Goal: Task Accomplishment & Management: Complete application form

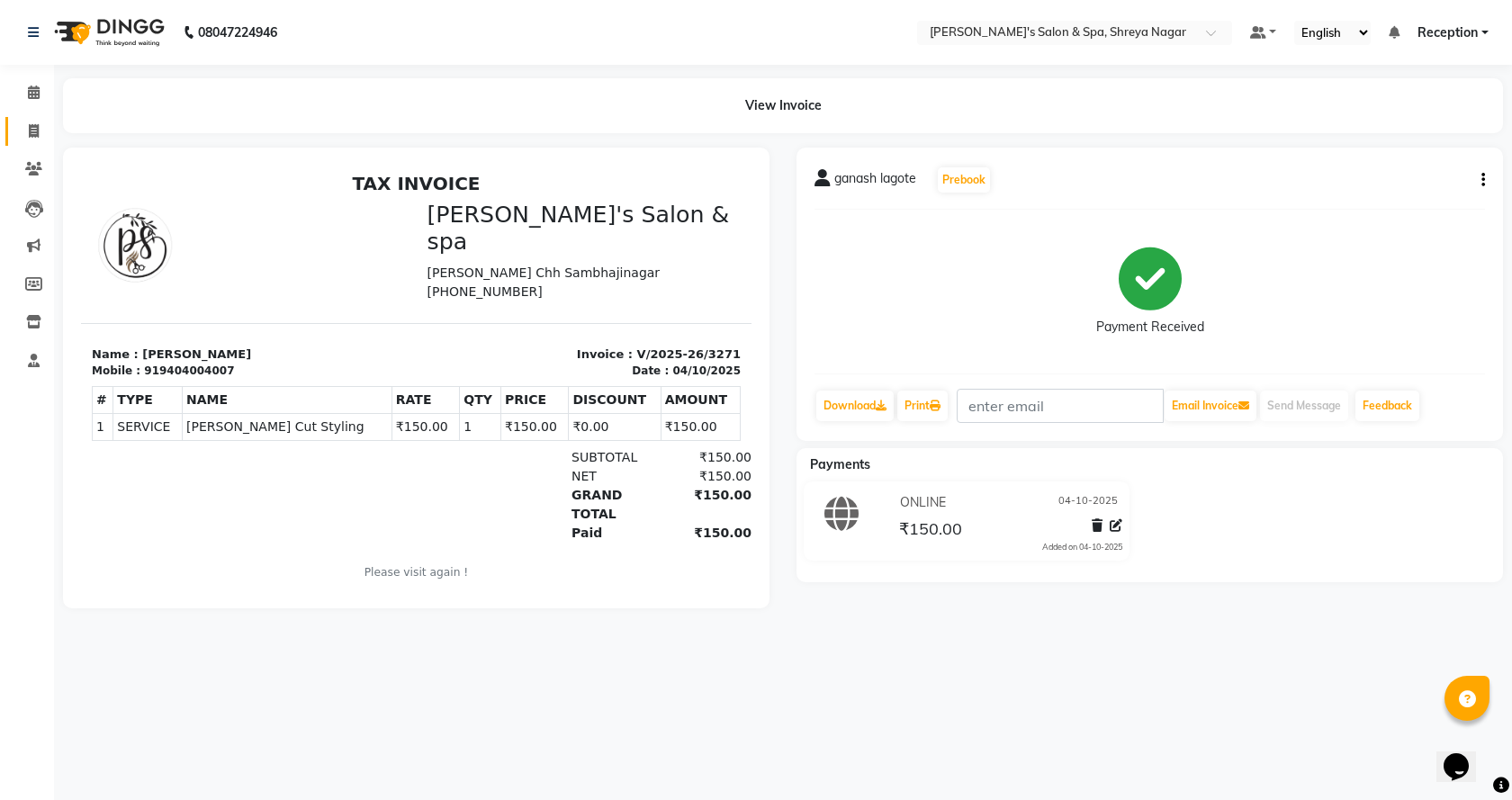
click at [37, 141] on link "Invoice" at bounding box center [27, 132] width 43 height 29
select select "service"
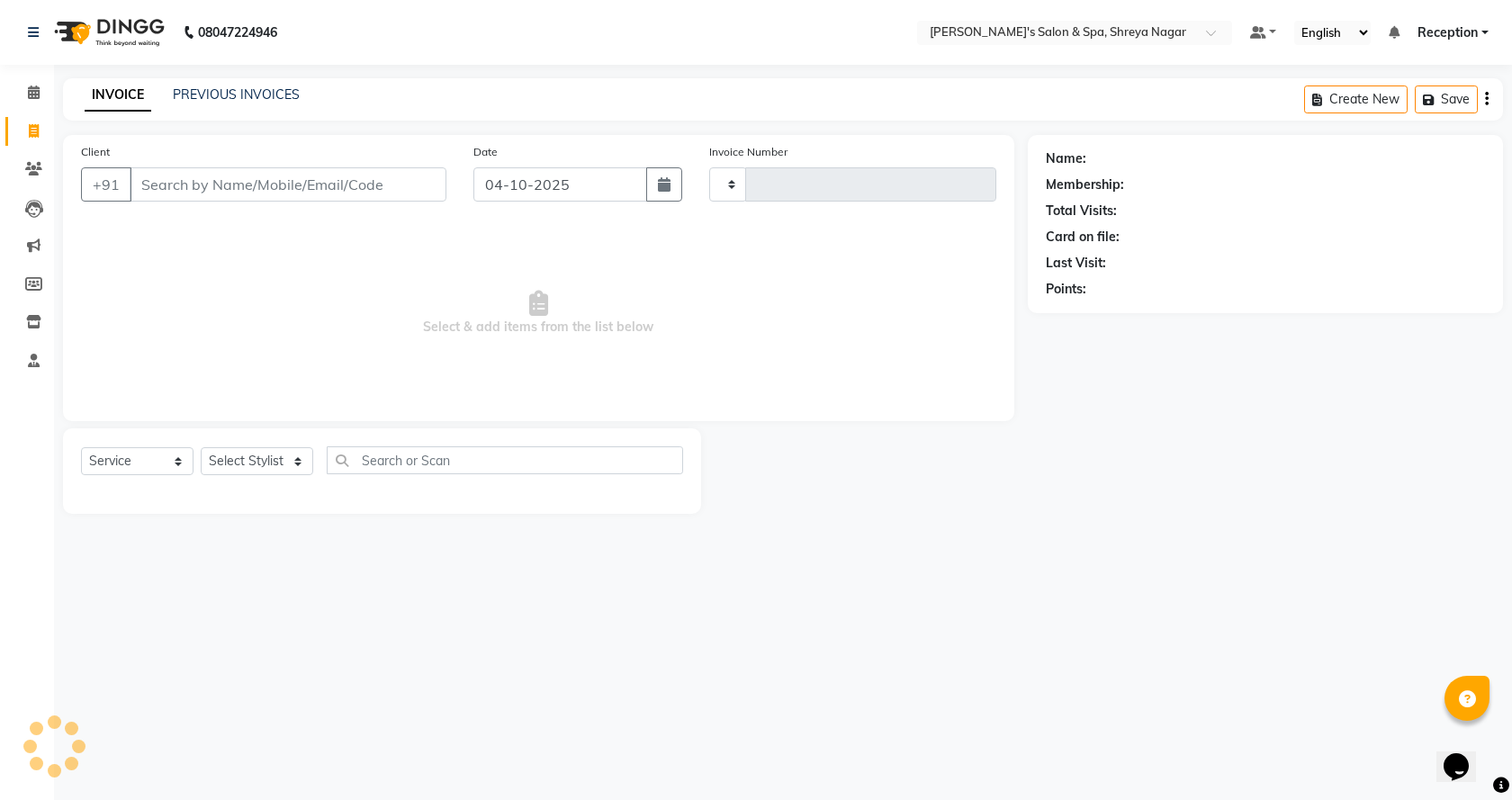
type input "3272"
select select "7591"
click at [206, 182] on input "Client" at bounding box center [288, 184] width 317 height 34
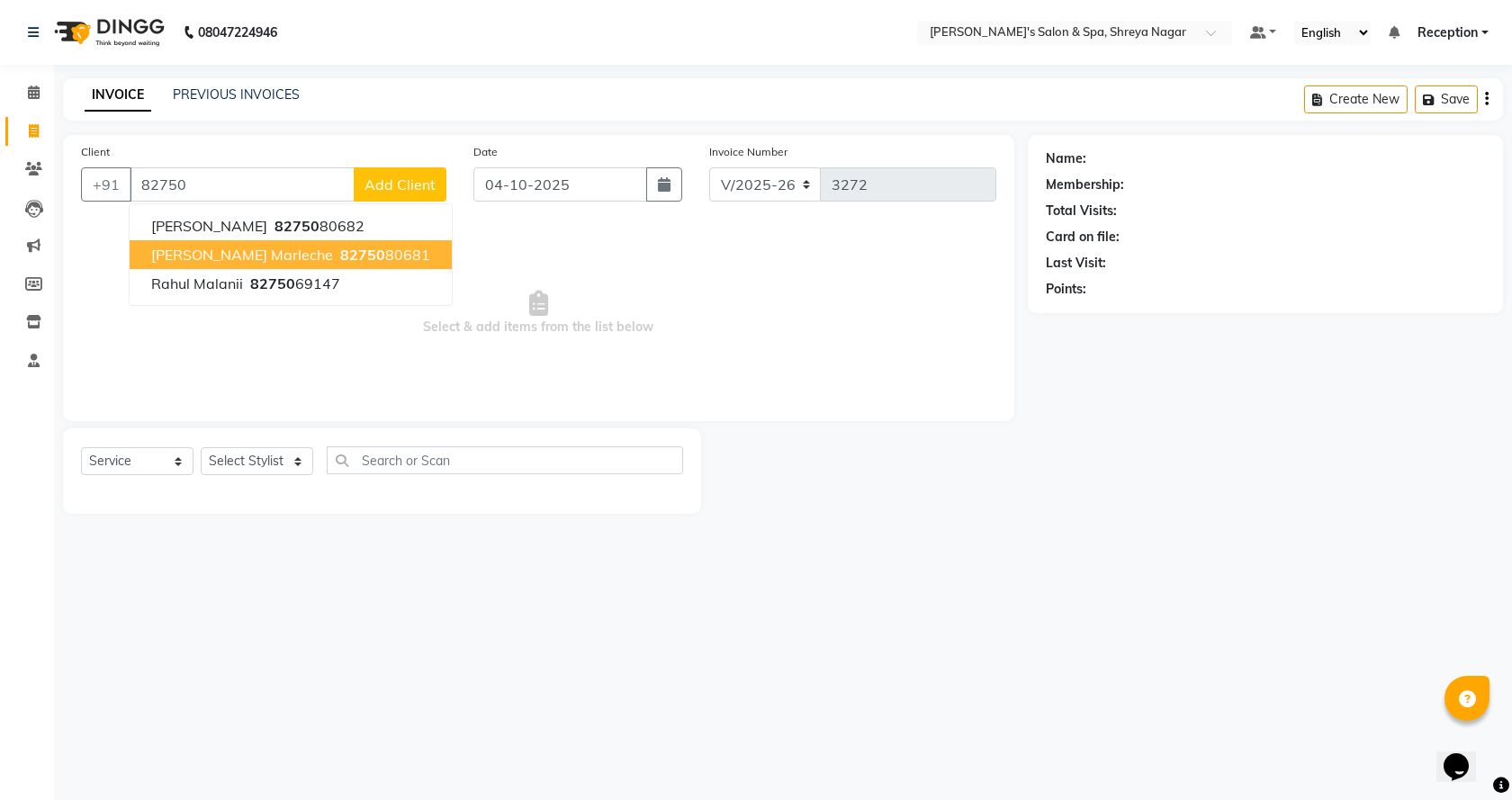
click at [340, 255] on span "82750" at bounding box center [363, 255] width 45 height 18
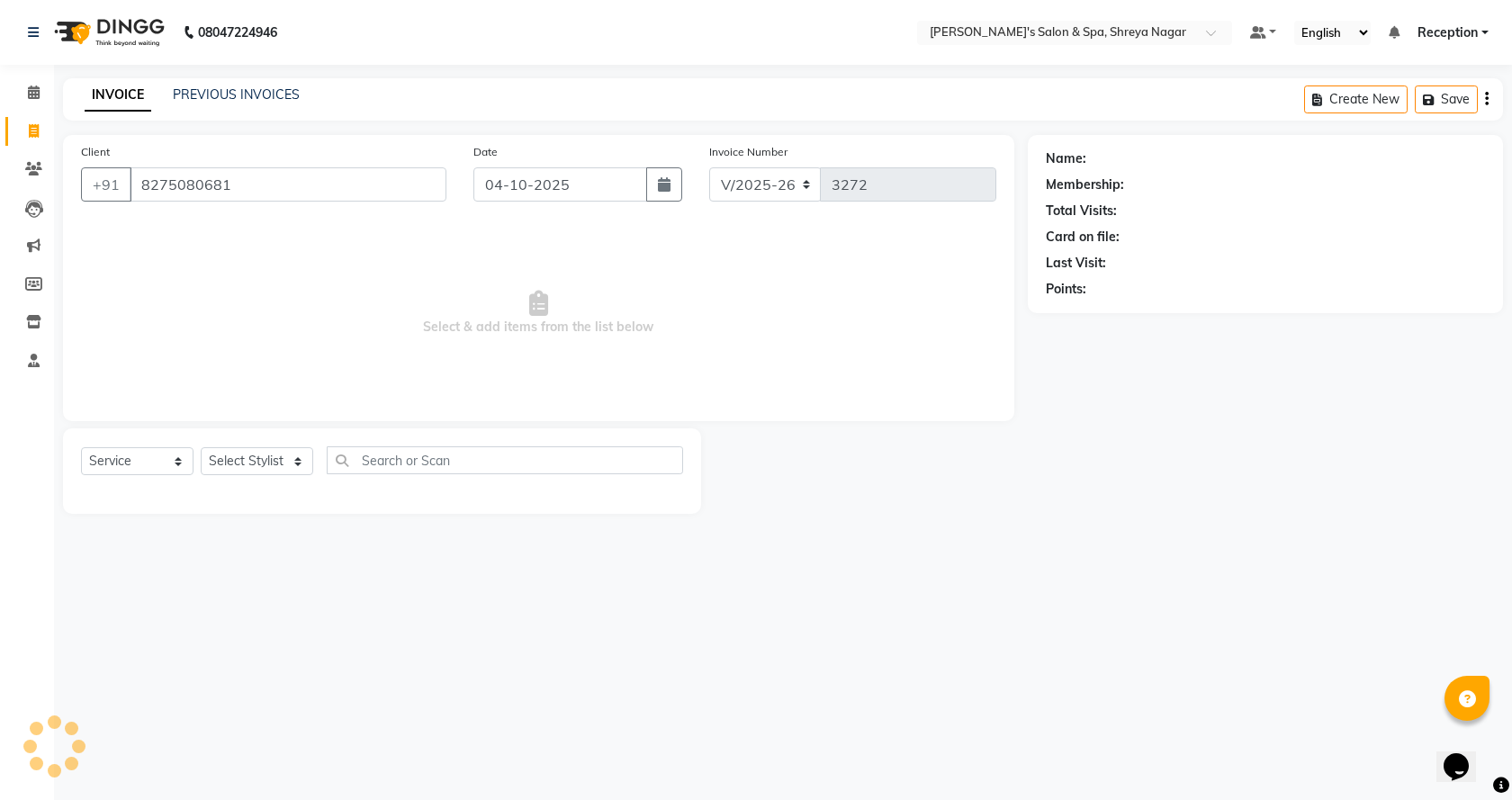
type input "8275080681"
click at [276, 463] on select "Select Stylist [PERSON_NAME] [PERSON_NAME] [PERSON_NAME] Product Reception" at bounding box center [257, 461] width 112 height 28
select select "1: Object"
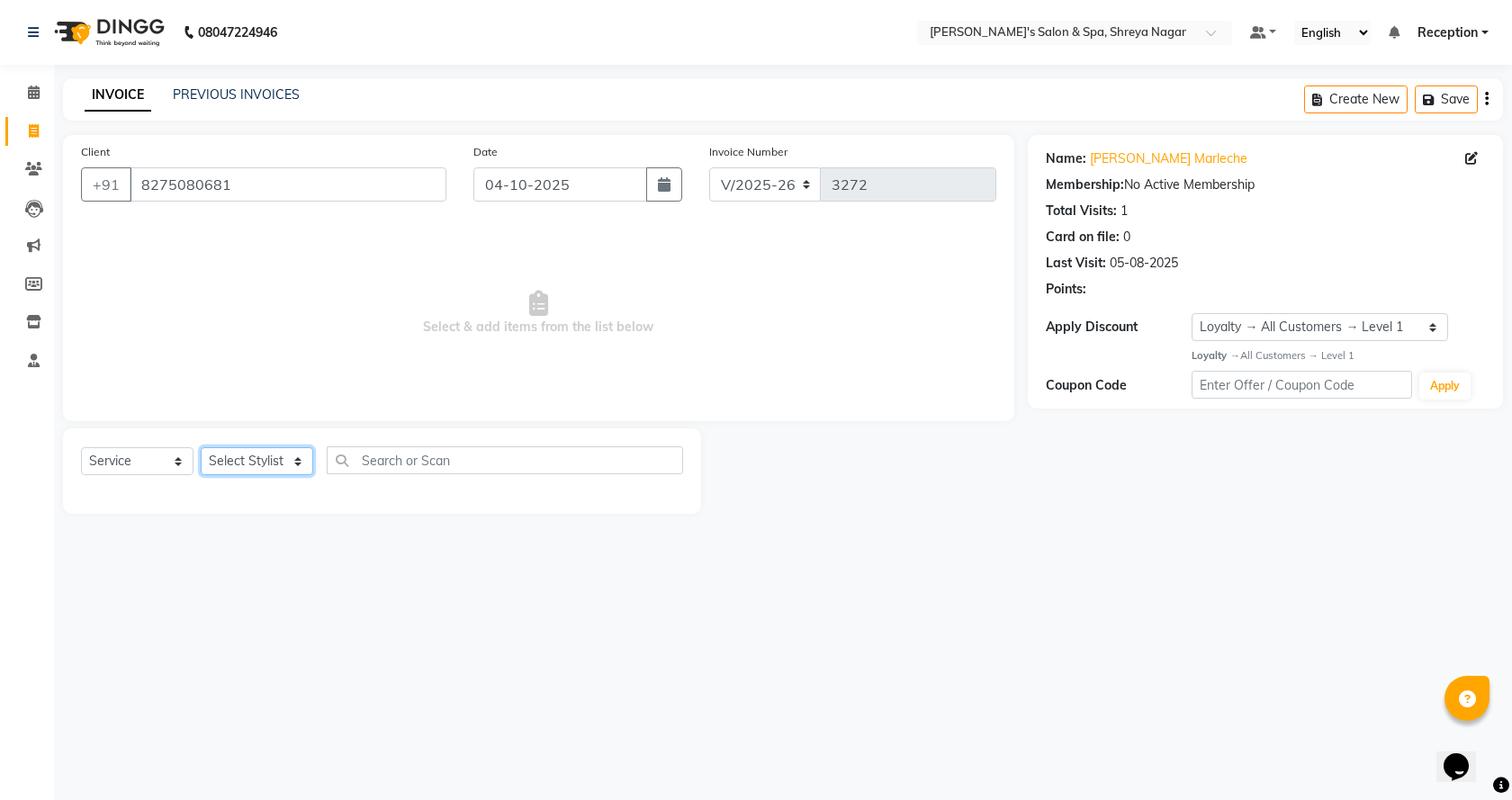
select select "67480"
click at [201, 448] on select "Select Stylist [PERSON_NAME] [PERSON_NAME] [PERSON_NAME] Product Reception" at bounding box center [257, 461] width 112 height 28
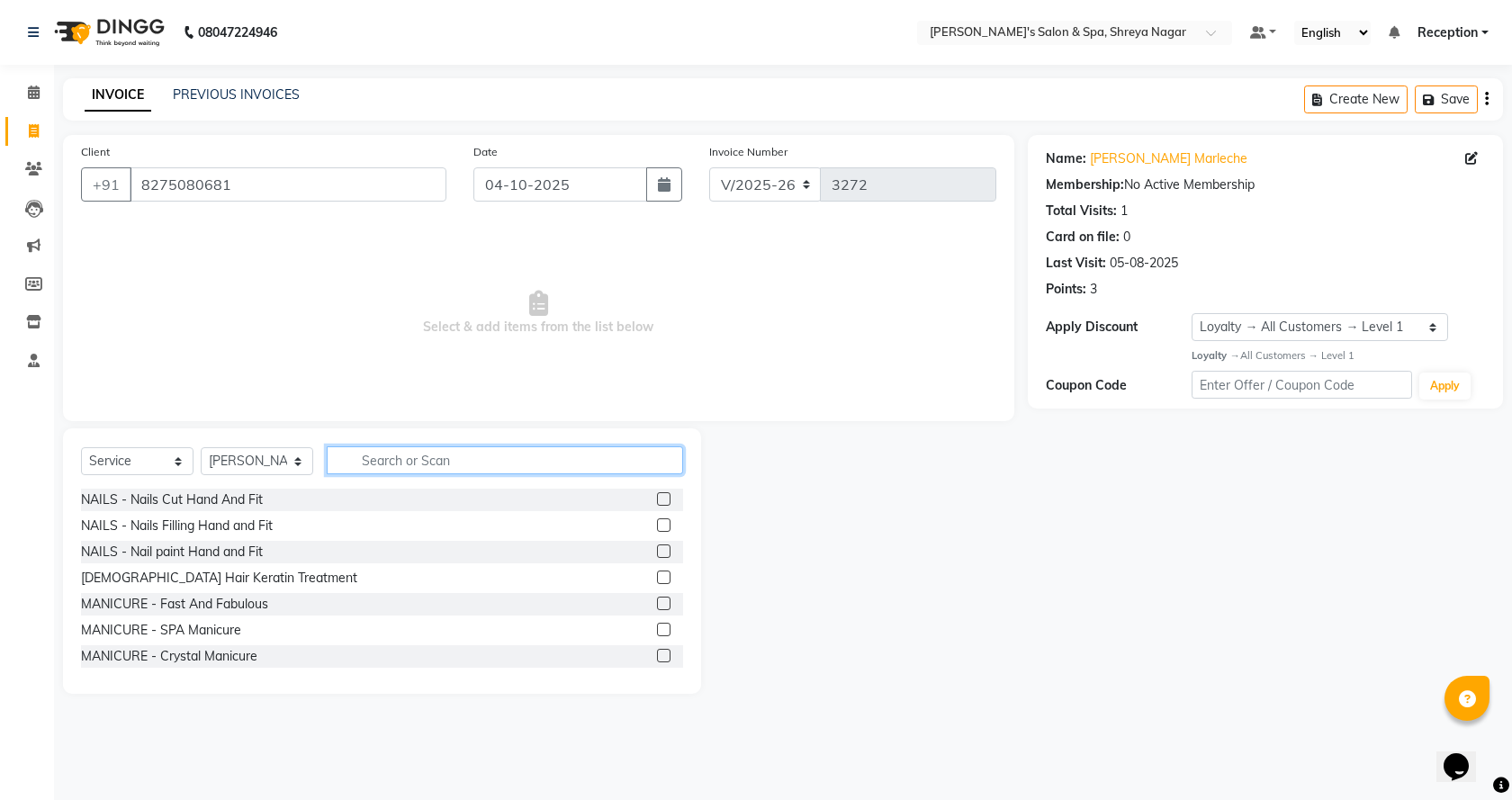
click at [451, 462] on input "text" at bounding box center [504, 460] width 356 height 28
type input "h"
type input "beard"
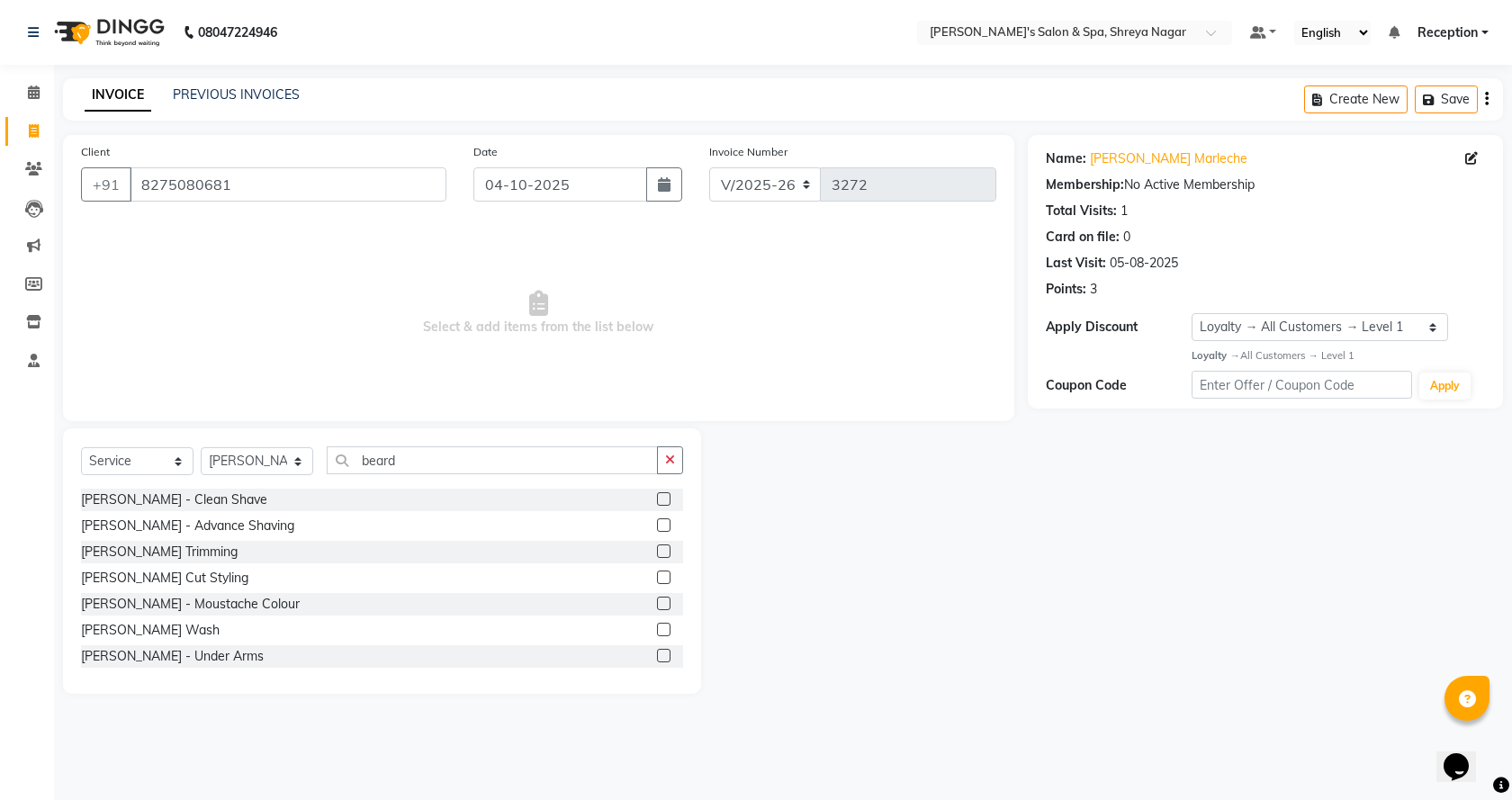
drag, startPoint x: 647, startPoint y: 579, endPoint x: 604, endPoint y: 544, distance: 55.4
click at [657, 578] on label at bounding box center [664, 578] width 14 height 14
click at [657, 578] on input "checkbox" at bounding box center [663, 579] width 12 height 12
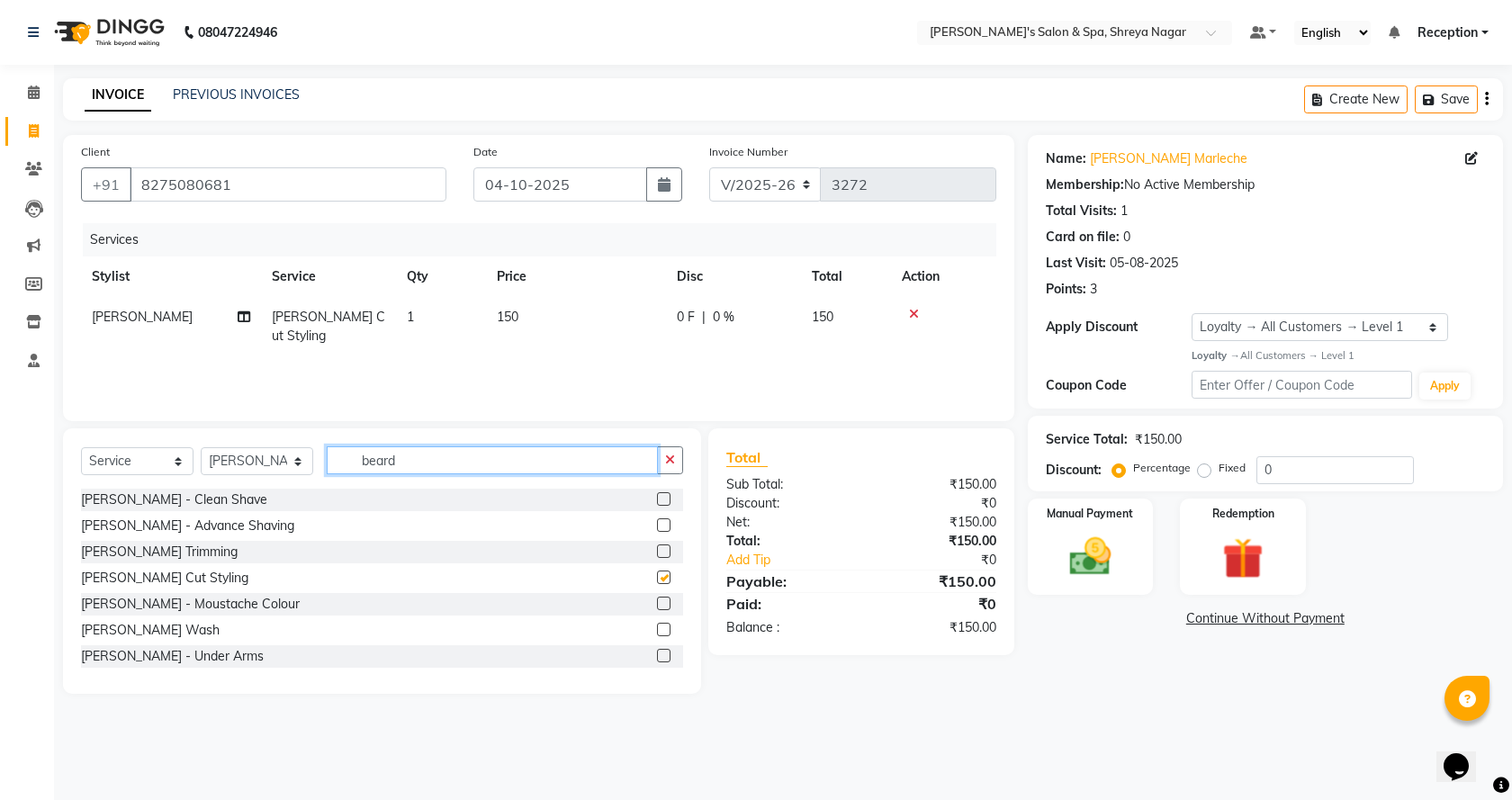
click at [534, 460] on input "beard" at bounding box center [493, 460] width 332 height 28
checkbox input "false"
type input "b"
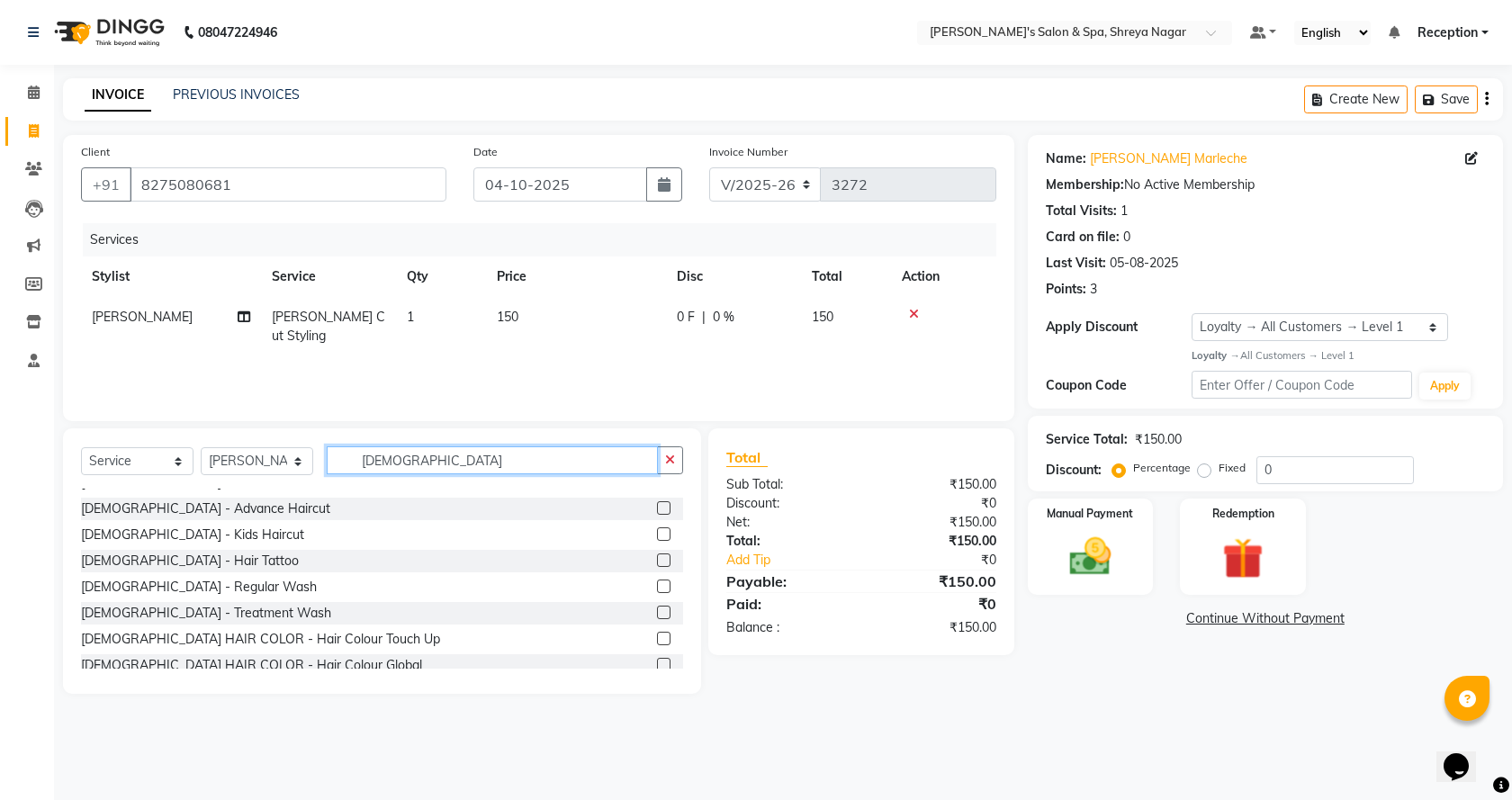
scroll to position [630, 0]
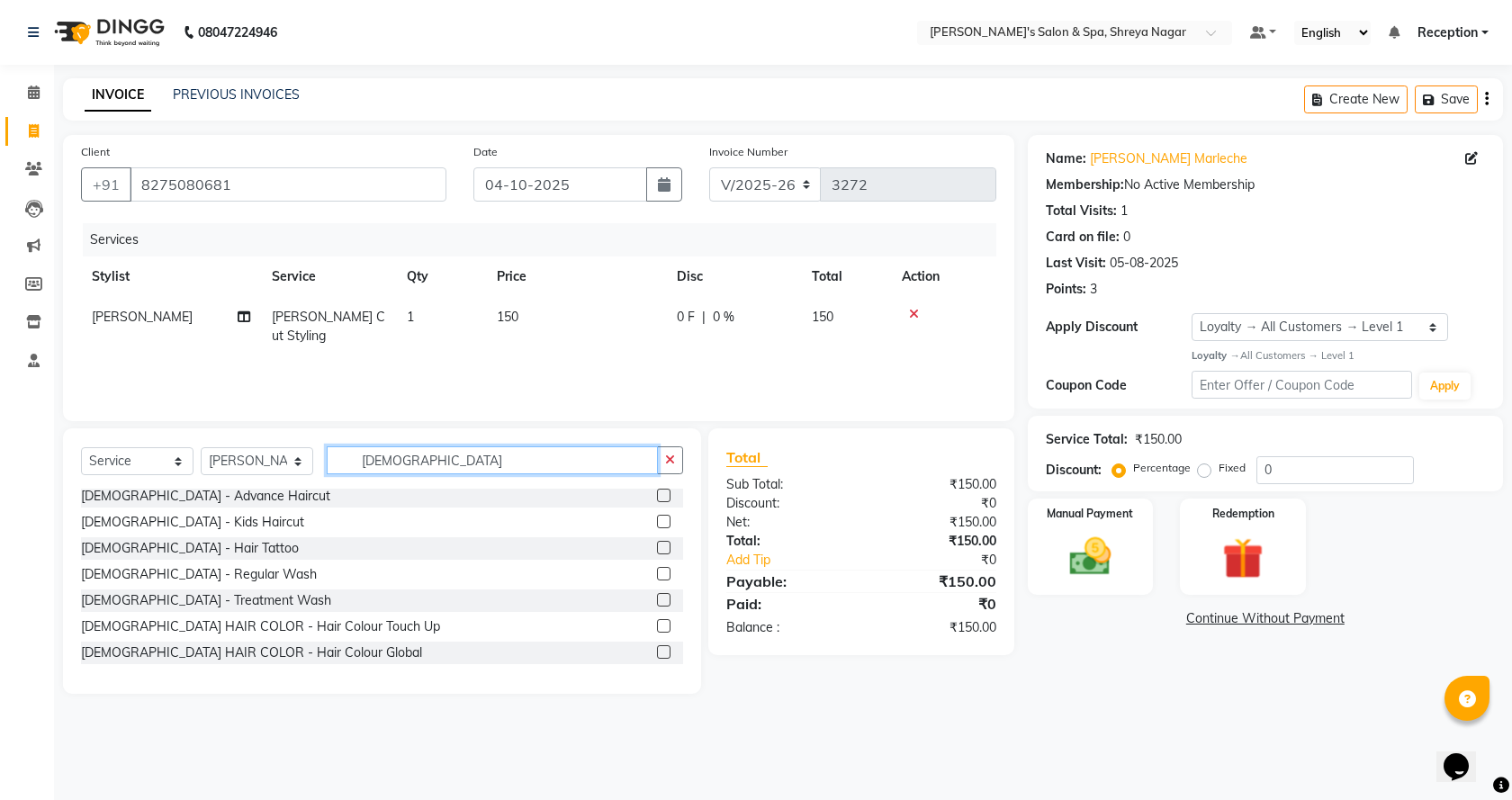
type input "[DEMOGRAPHIC_DATA]"
click at [657, 601] on label at bounding box center [664, 600] width 14 height 14
click at [657, 601] on input "checkbox" at bounding box center [663, 601] width 12 height 12
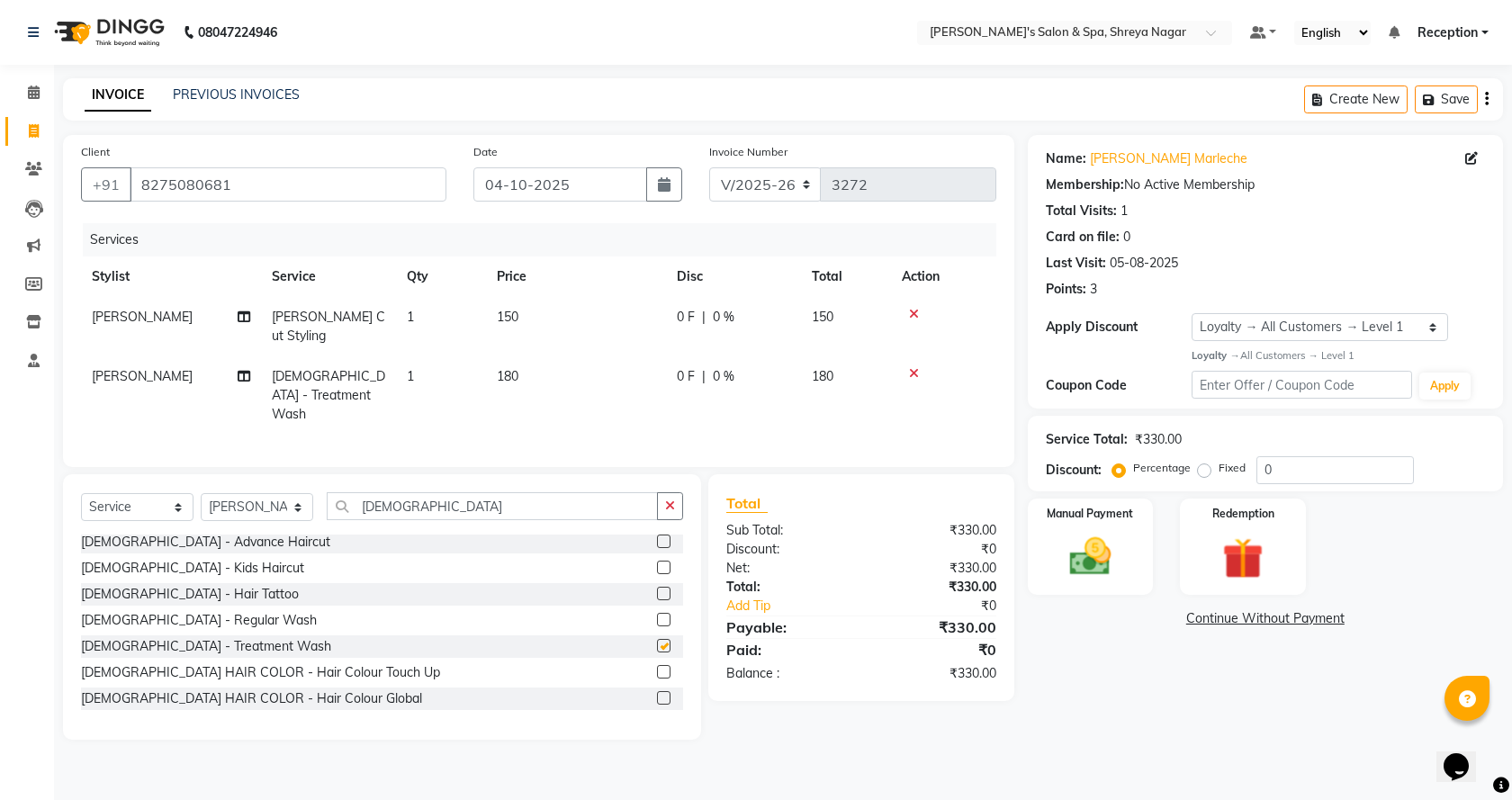
checkbox input "false"
click at [550, 377] on td "180" at bounding box center [576, 395] width 180 height 78
select select "67480"
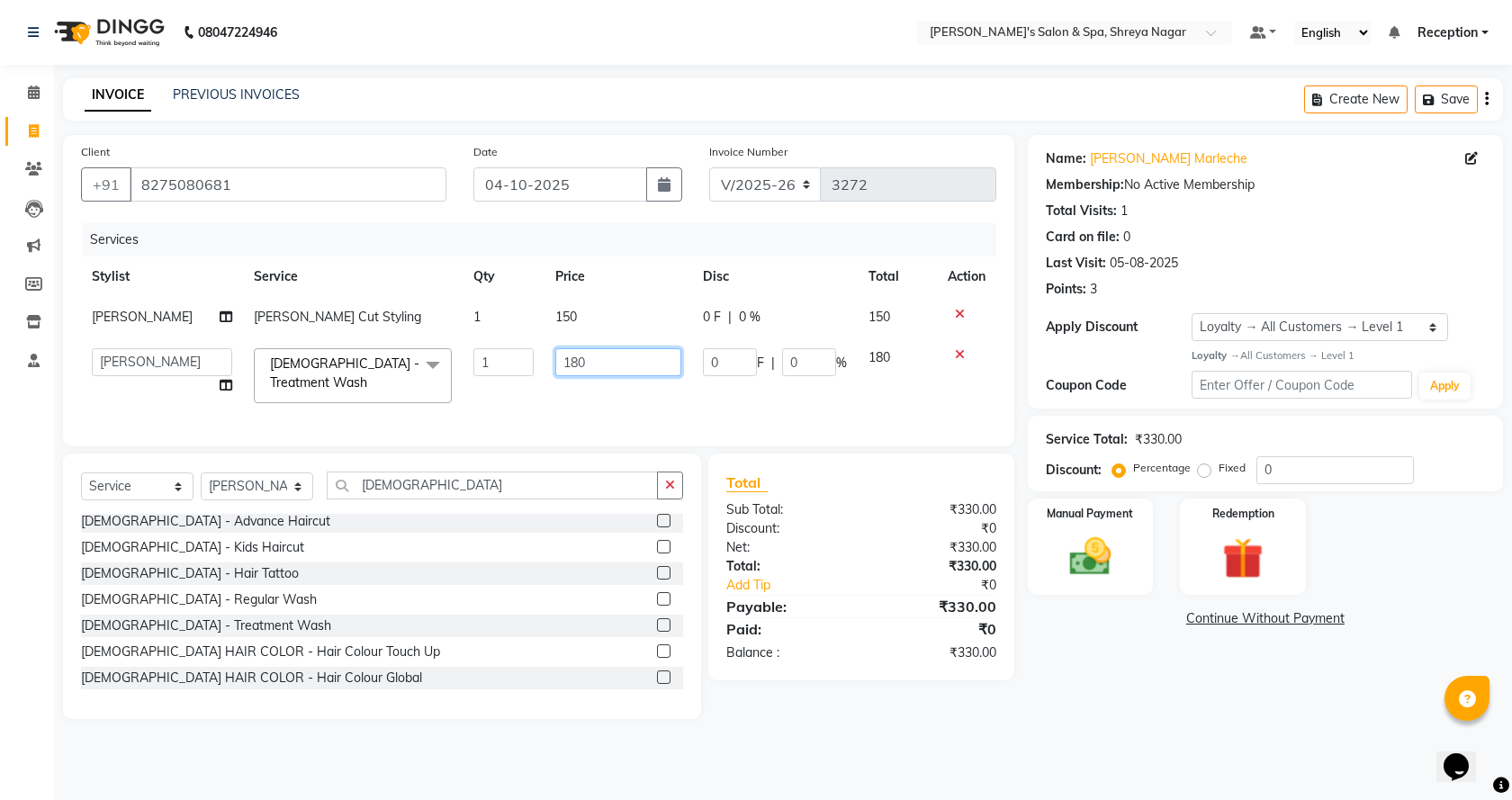
click at [600, 364] on input "180" at bounding box center [618, 362] width 127 height 28
type input "1"
type input "250"
click at [621, 461] on div "Client [PHONE_NUMBER] Date [DATE] Invoice Number V/2025 V/[PHONE_NUMBER] Servic…" at bounding box center [538, 426] width 978 height 584
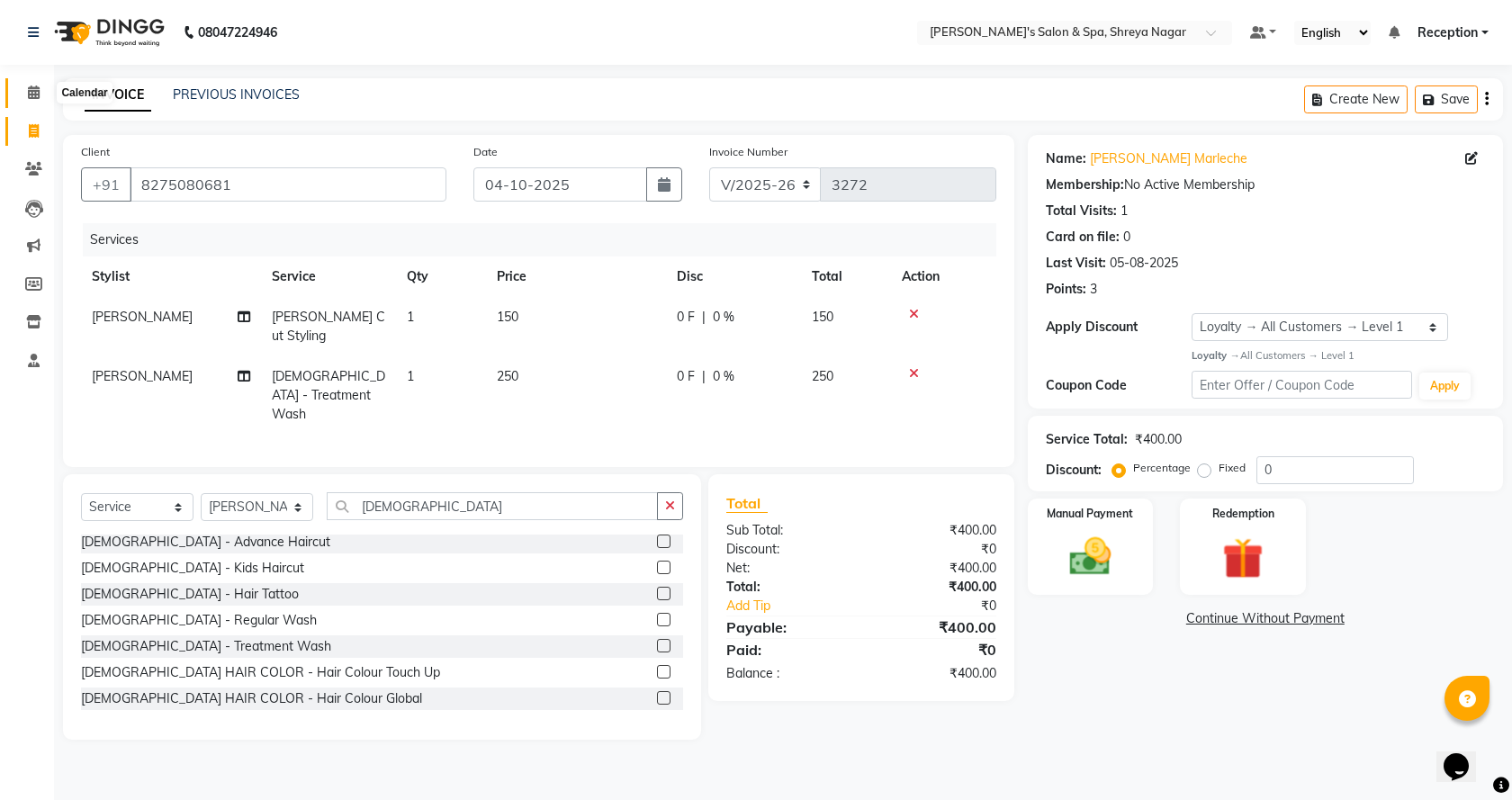
click at [33, 98] on span at bounding box center [33, 93] width 31 height 20
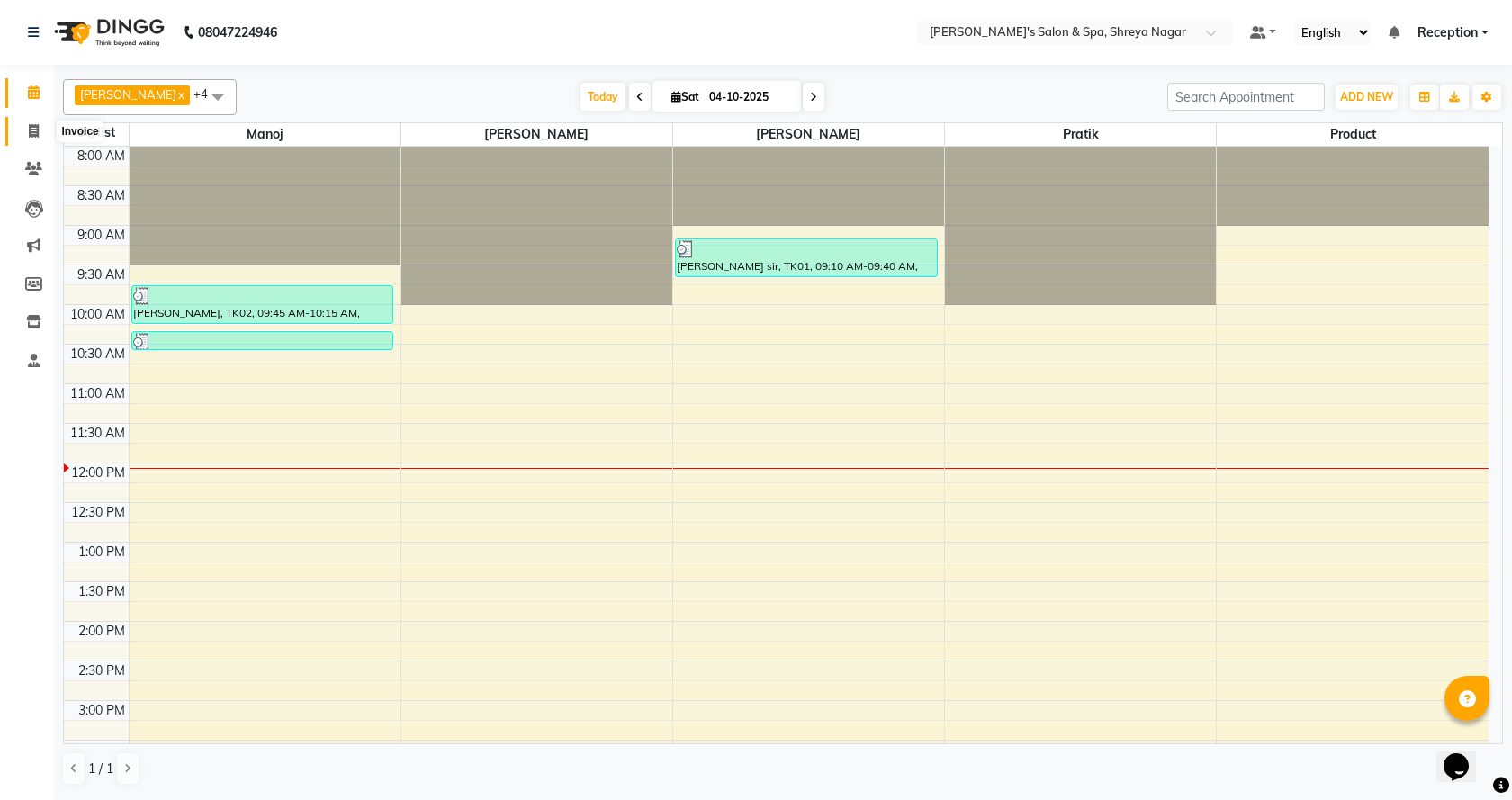
click at [35, 135] on icon at bounding box center [34, 131] width 10 height 14
select select "service"
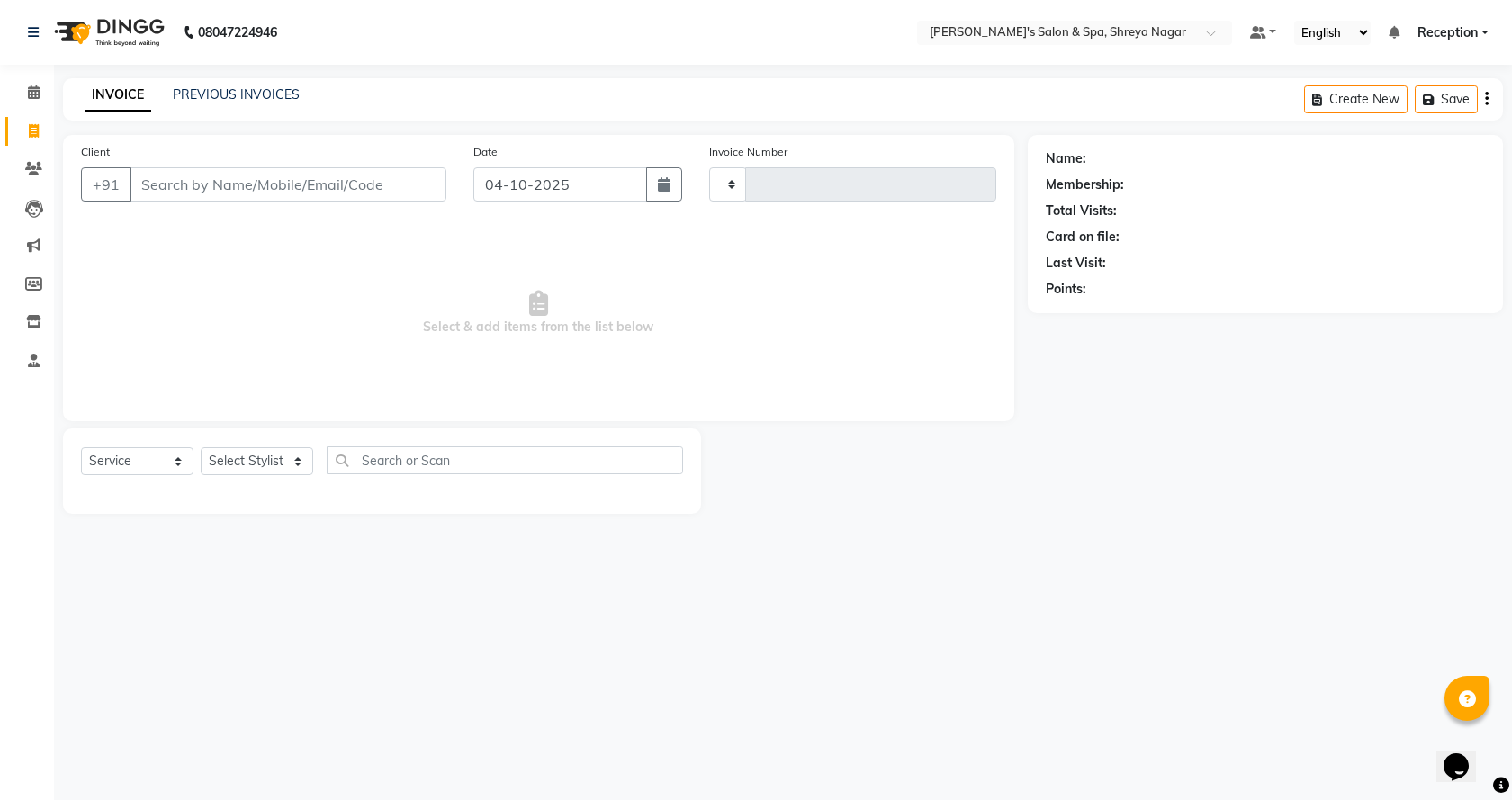
type input "3272"
select select "7591"
click at [402, 189] on input "Client" at bounding box center [288, 184] width 317 height 34
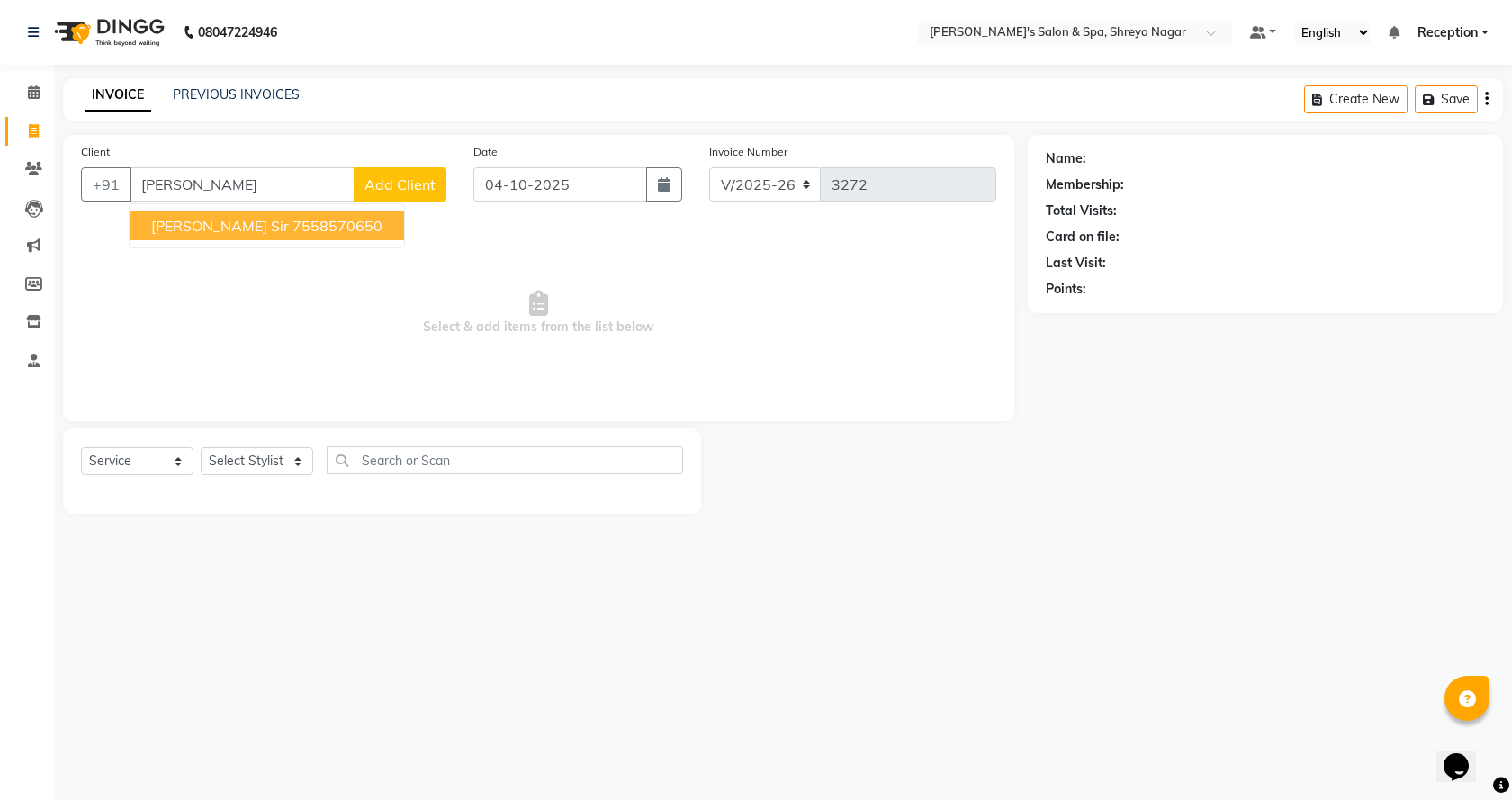
click at [293, 226] on ngb-highlight "7558570650" at bounding box center [338, 225] width 90 height 18
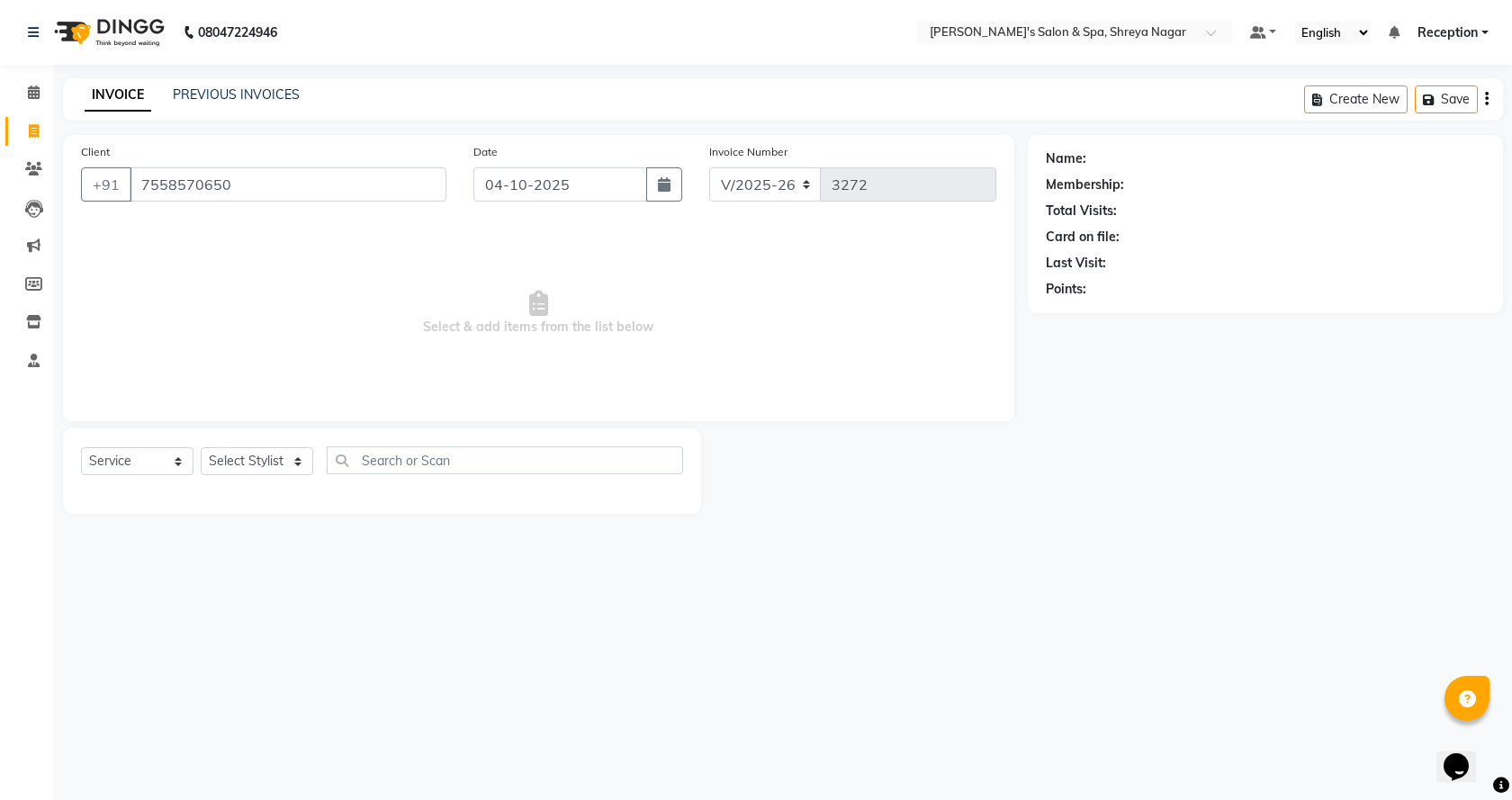
type input "7558570650"
select select "1: Object"
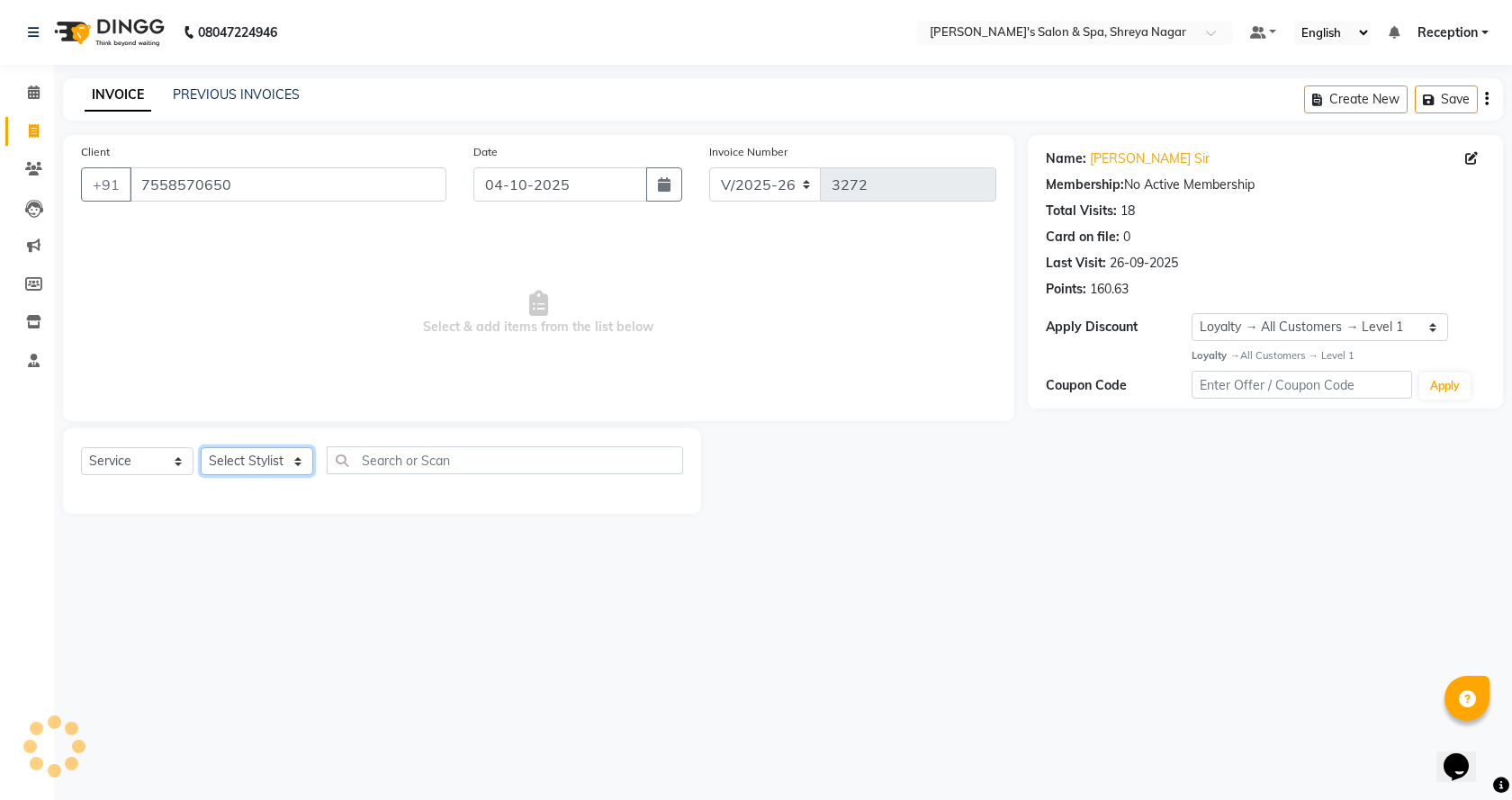
drag, startPoint x: 287, startPoint y: 460, endPoint x: 290, endPoint y: 473, distance: 13.3
click at [287, 460] on select "Select Stylist [PERSON_NAME] [PERSON_NAME] [PERSON_NAME] Product Reception" at bounding box center [257, 461] width 112 height 28
select select "67480"
click at [201, 448] on select "Select Stylist [PERSON_NAME] [PERSON_NAME] [PERSON_NAME] Product Reception" at bounding box center [257, 461] width 112 height 28
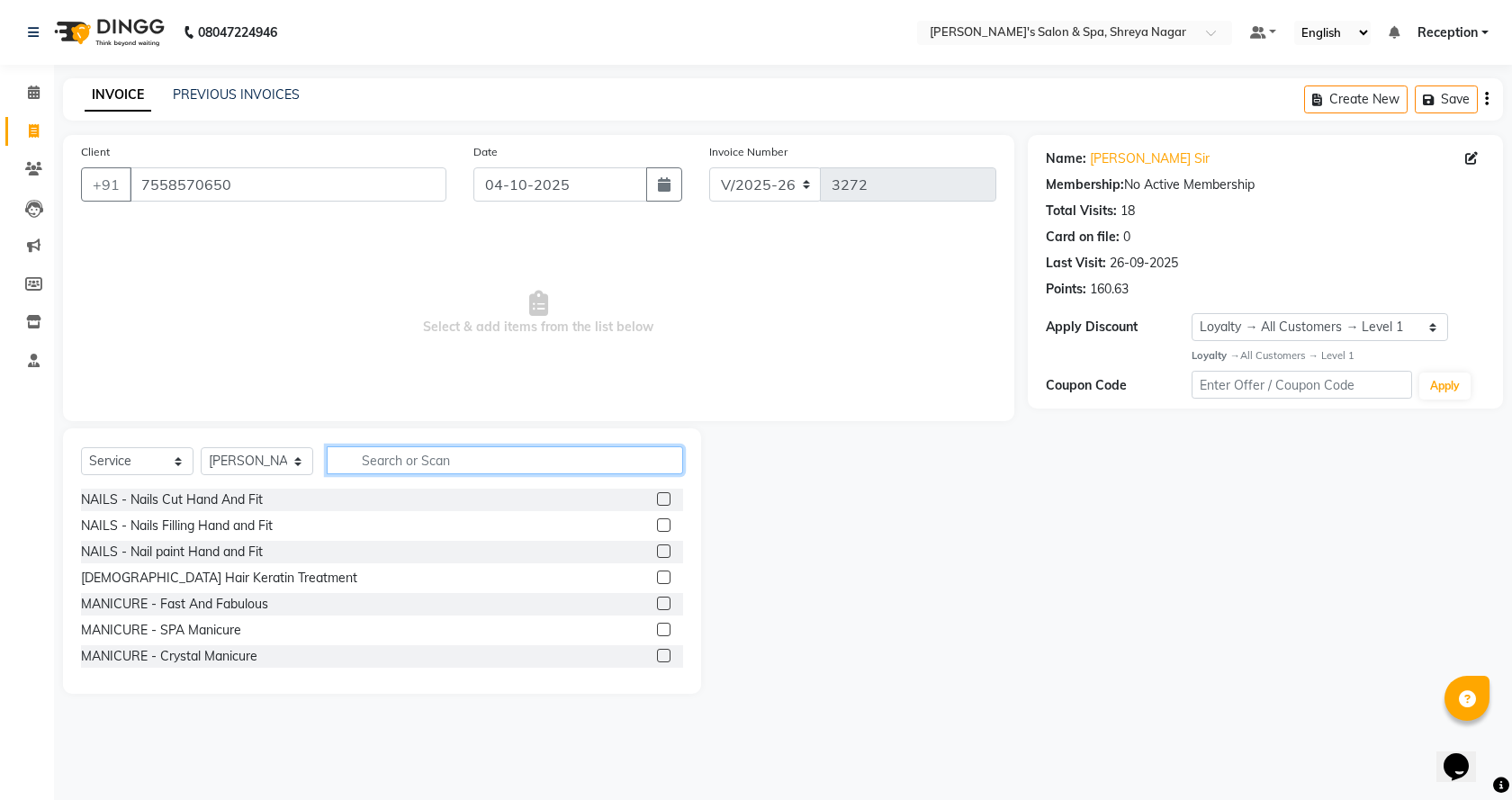
click at [415, 457] on input "text" at bounding box center [504, 460] width 356 height 28
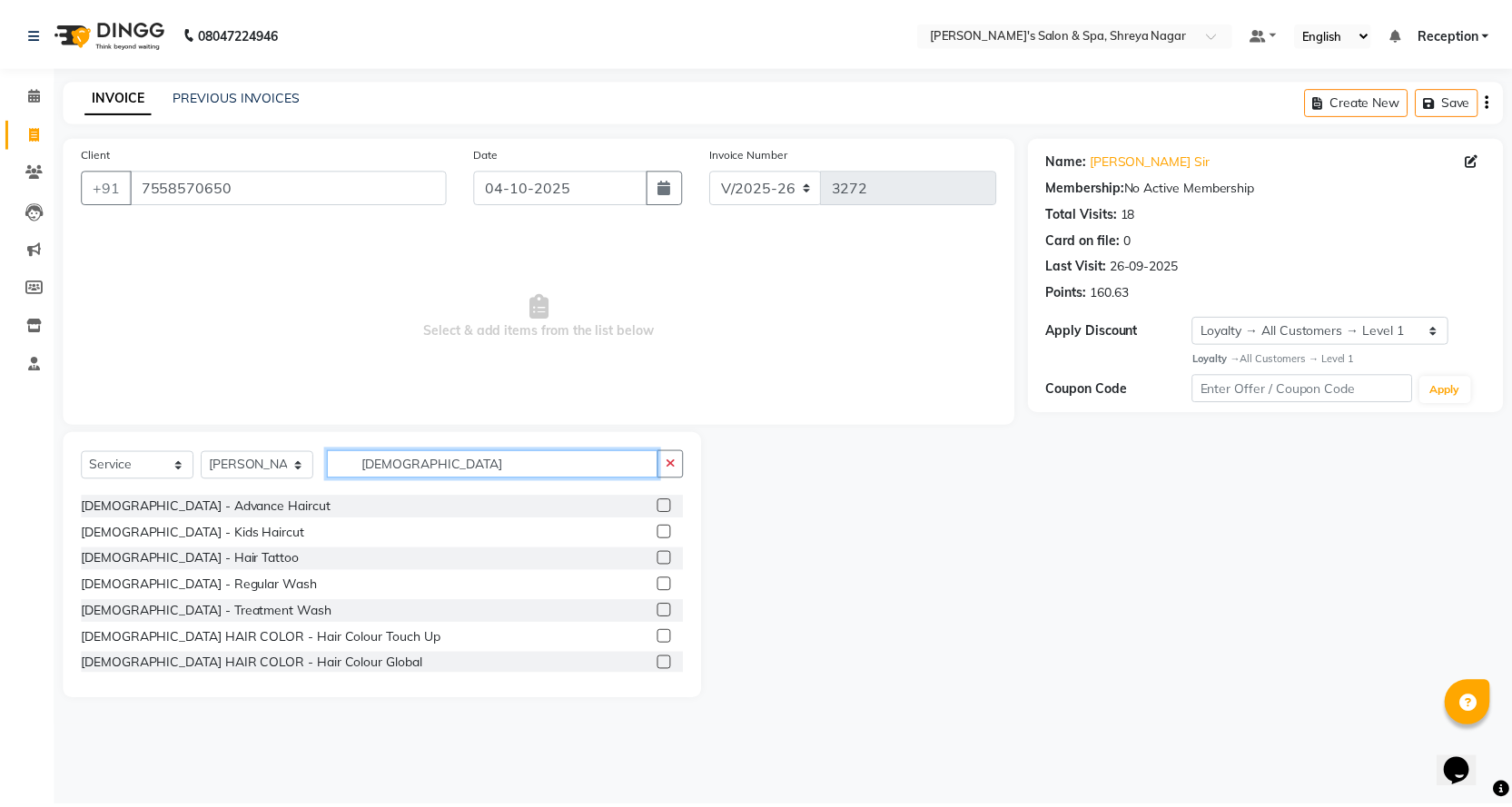
scroll to position [636, 0]
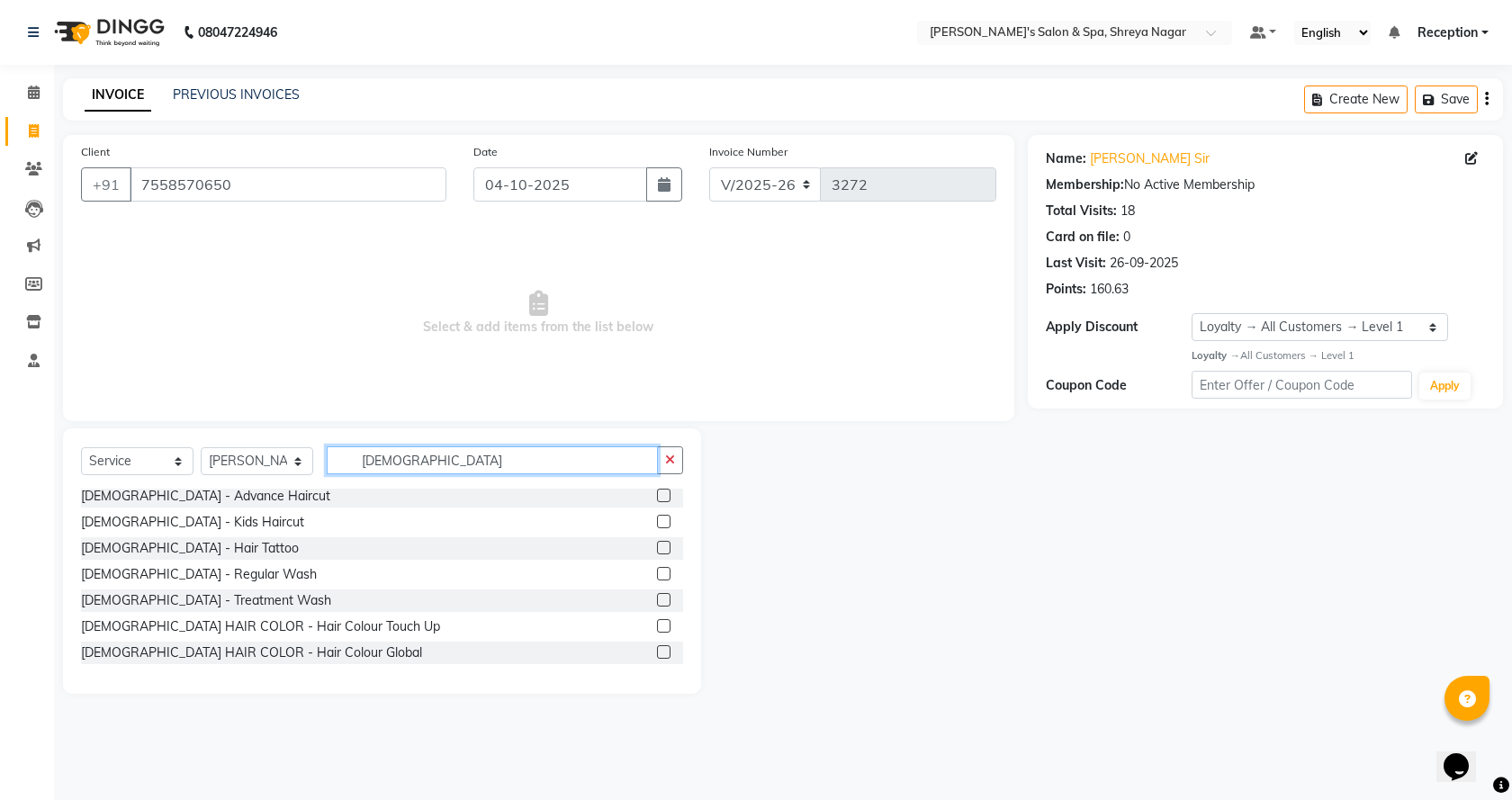
type input "[DEMOGRAPHIC_DATA]"
click at [657, 599] on label at bounding box center [664, 600] width 14 height 14
click at [657, 599] on input "checkbox" at bounding box center [663, 601] width 12 height 12
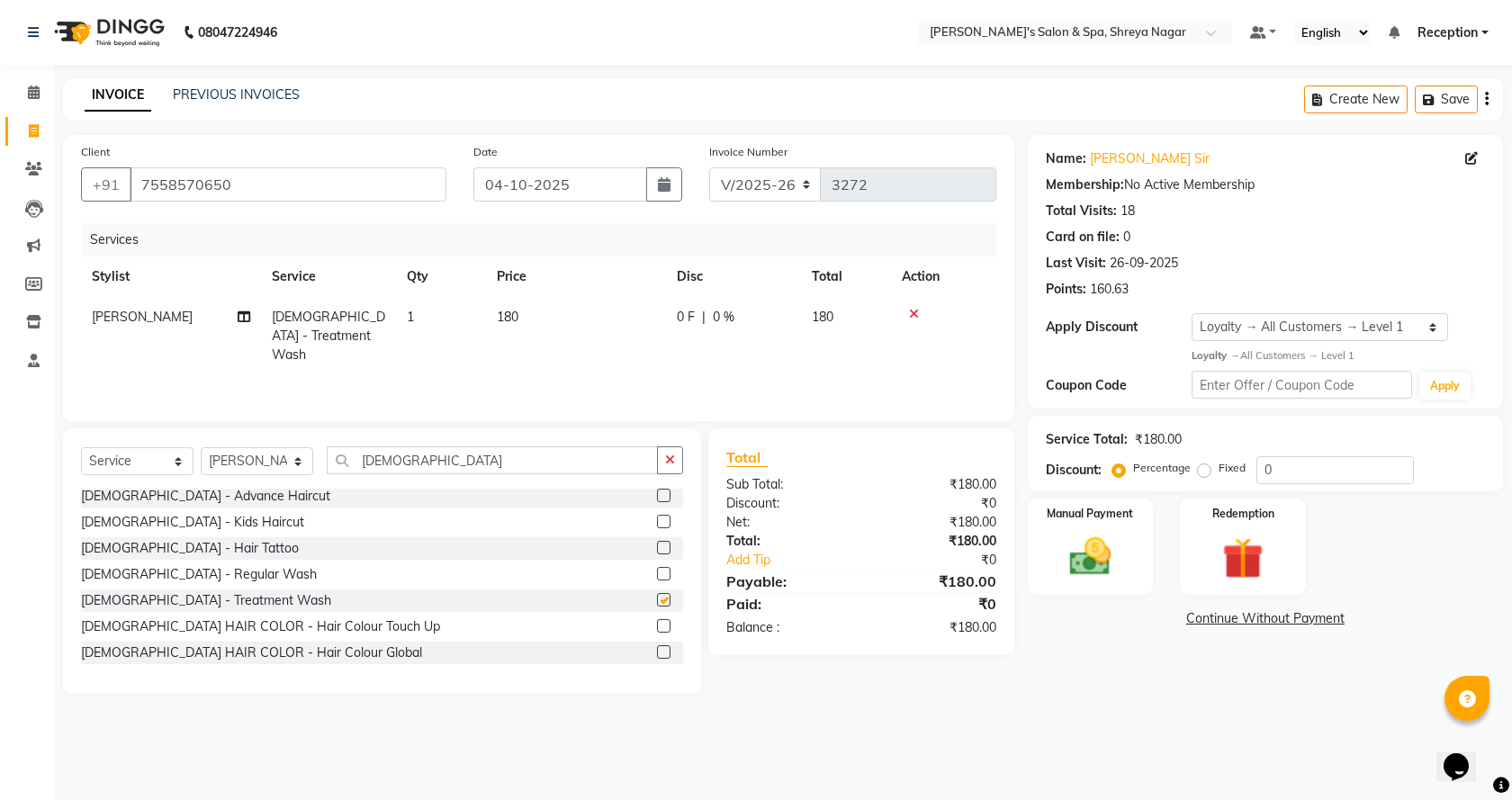
checkbox input "false"
click at [587, 315] on td "180" at bounding box center [576, 337] width 180 height 78
select select "67480"
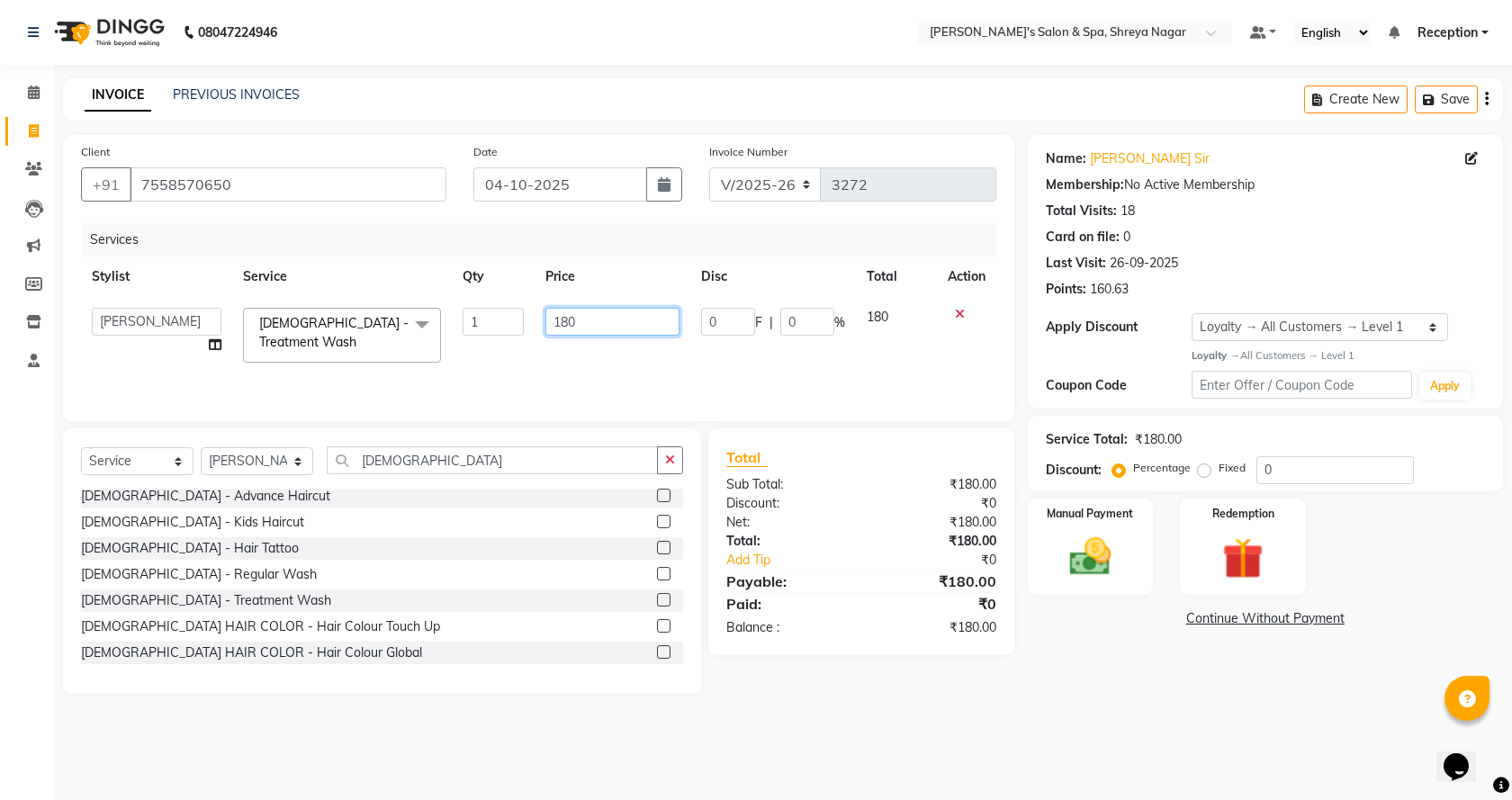
drag, startPoint x: 606, startPoint y: 313, endPoint x: 617, endPoint y: 311, distance: 11.2
click at [619, 311] on input "180" at bounding box center [612, 322] width 134 height 28
type input "1"
type input "200"
click at [682, 429] on div "Select Service Product Membership Package Voucher Prepaid Gift Card Select Styl…" at bounding box center [382, 561] width 638 height 265
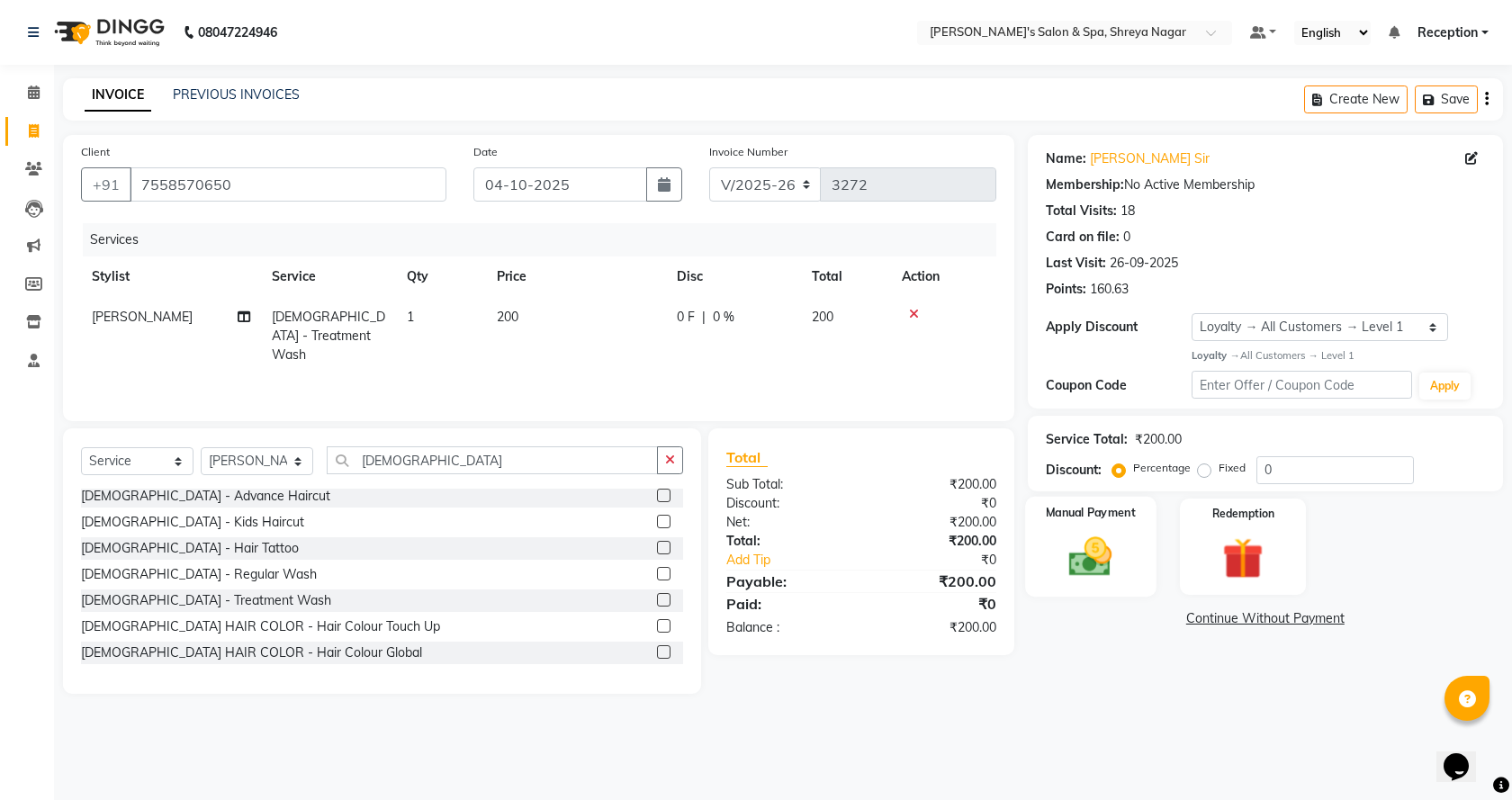
click at [1126, 538] on div "Manual Payment" at bounding box center [1091, 546] width 131 height 100
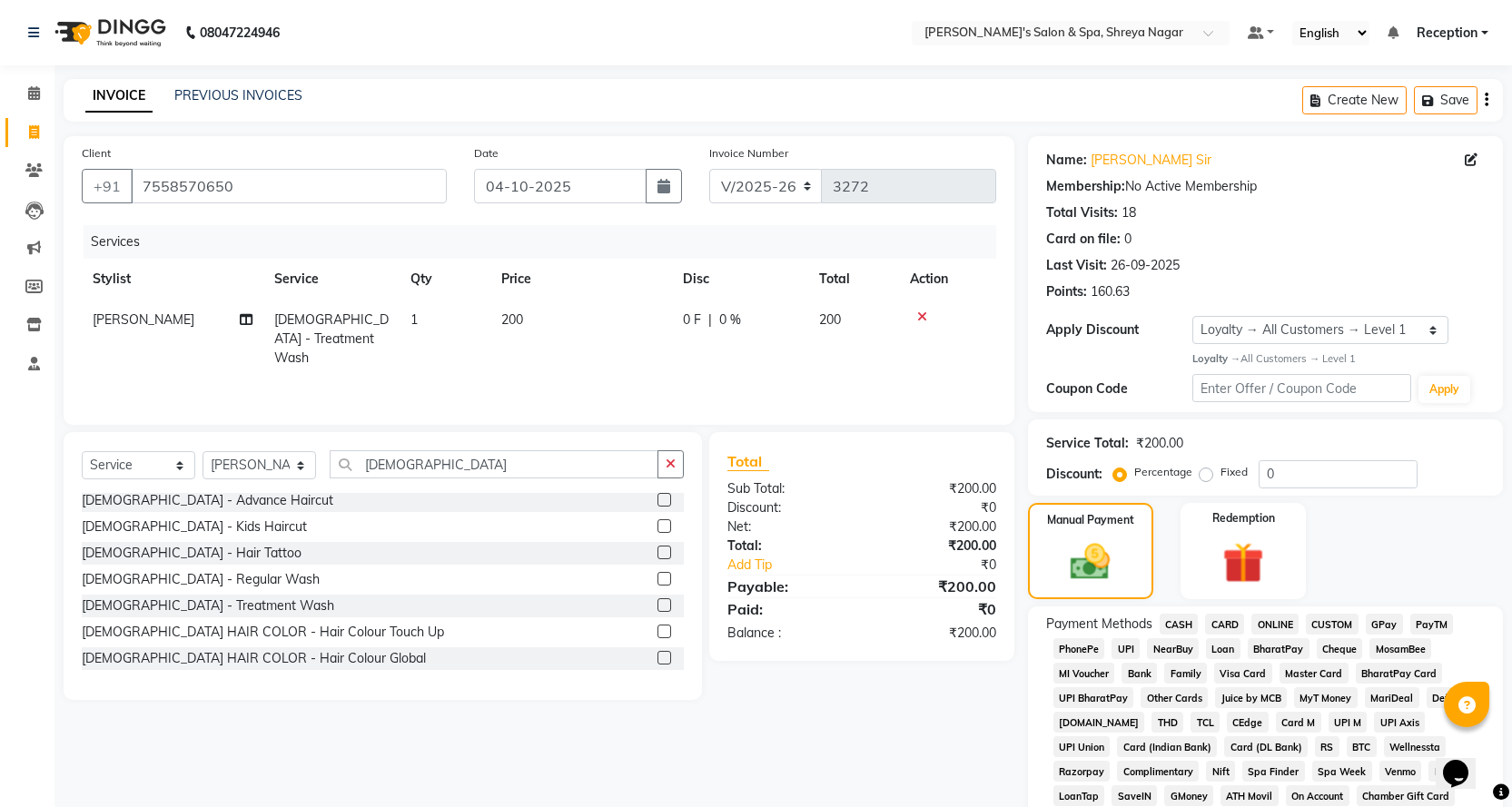
click at [1182, 617] on span "CASH" at bounding box center [1179, 624] width 39 height 21
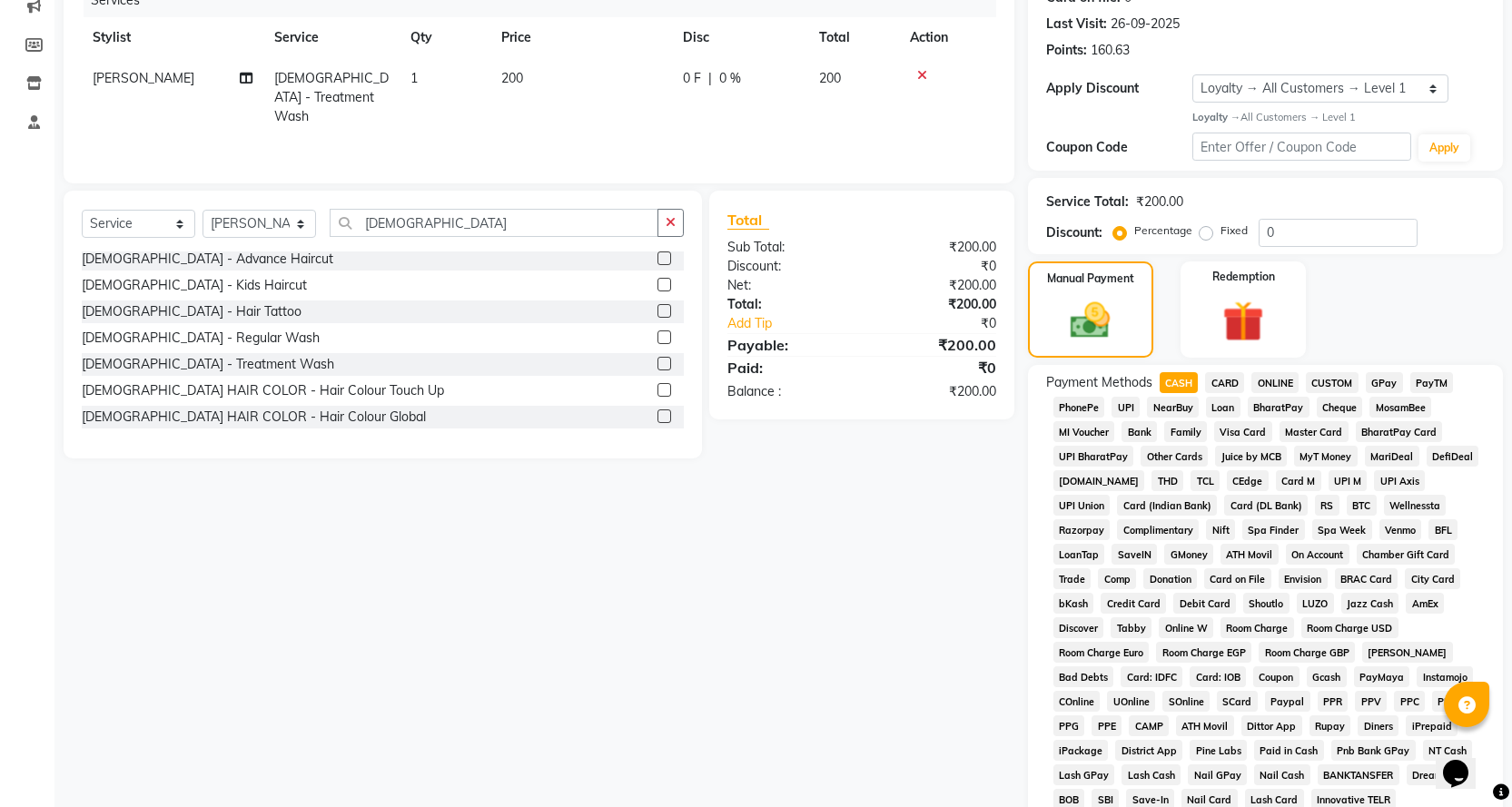
scroll to position [416, 0]
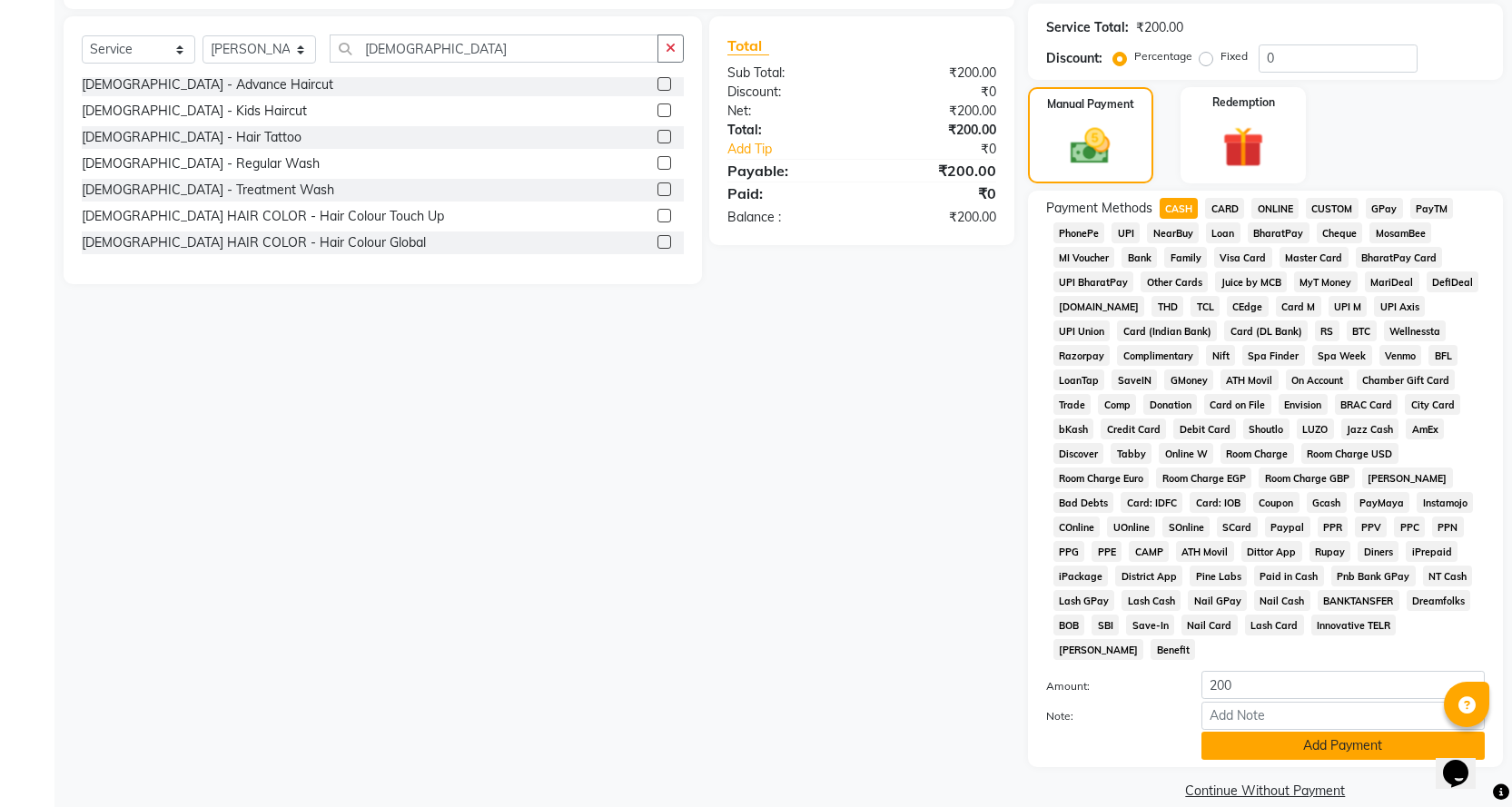
click at [1314, 732] on button "Add Payment" at bounding box center [1344, 746] width 284 height 29
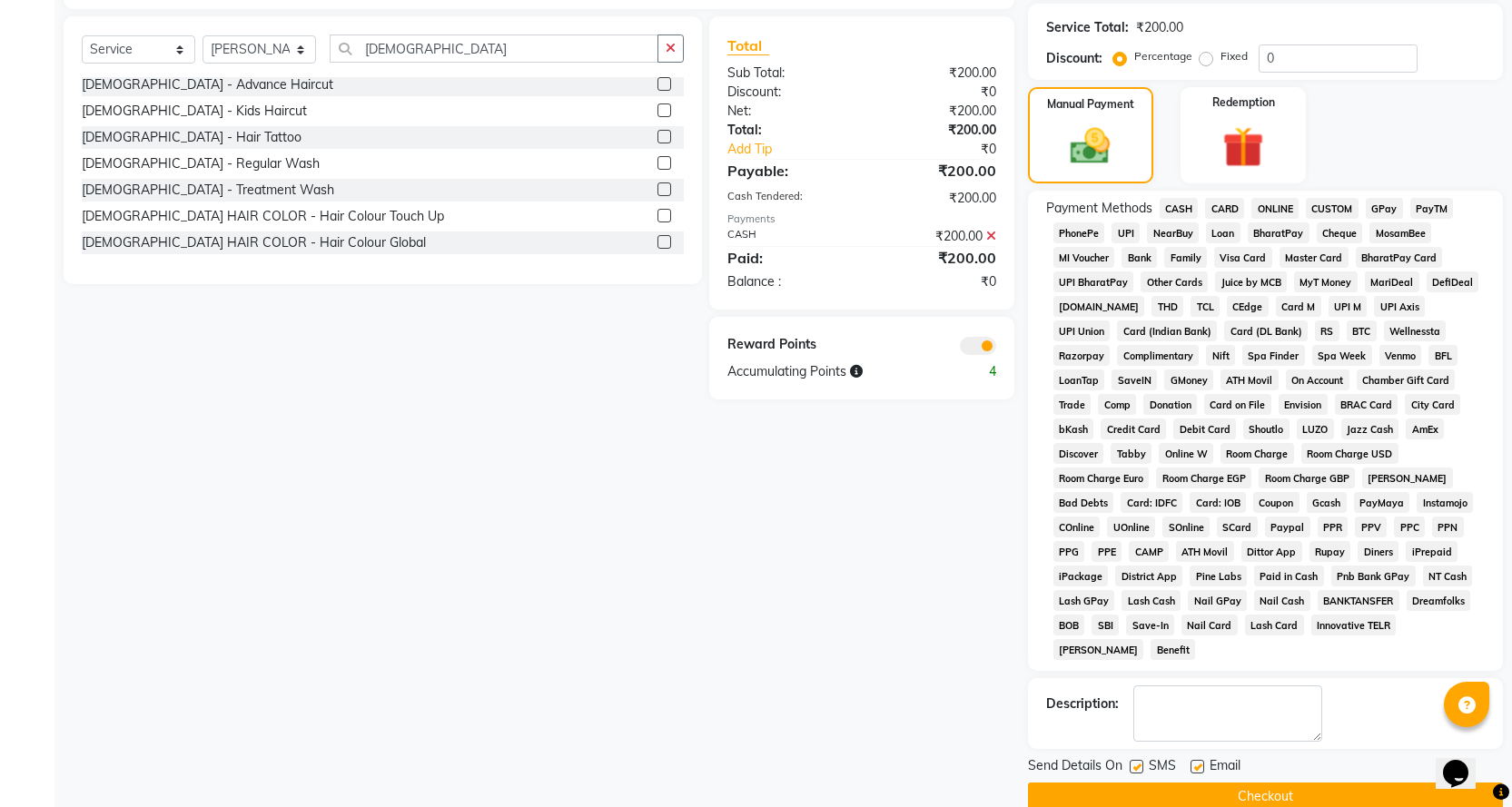
click at [1297, 782] on button "Checkout" at bounding box center [1266, 796] width 475 height 29
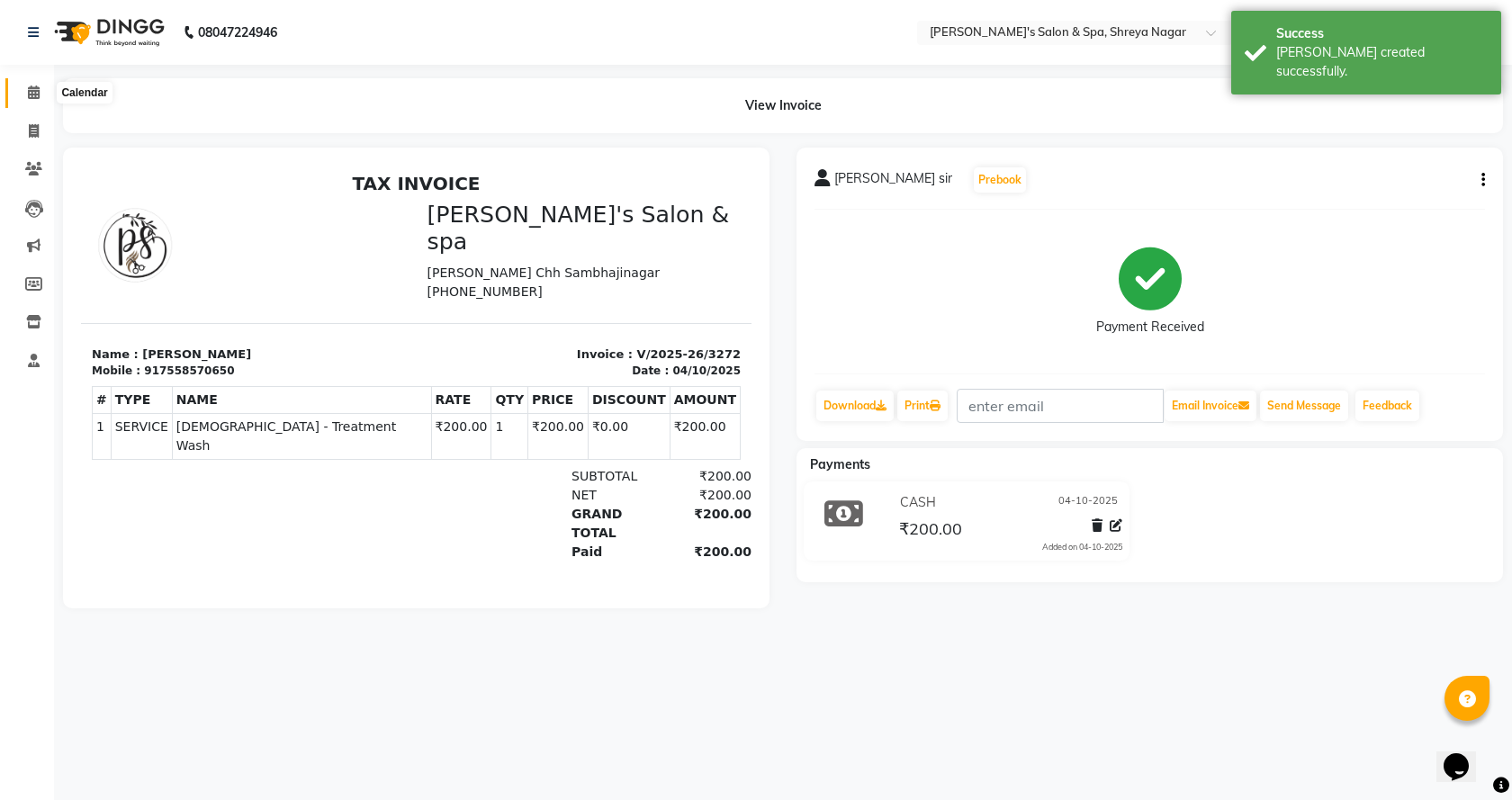
click at [25, 95] on span at bounding box center [33, 93] width 31 height 20
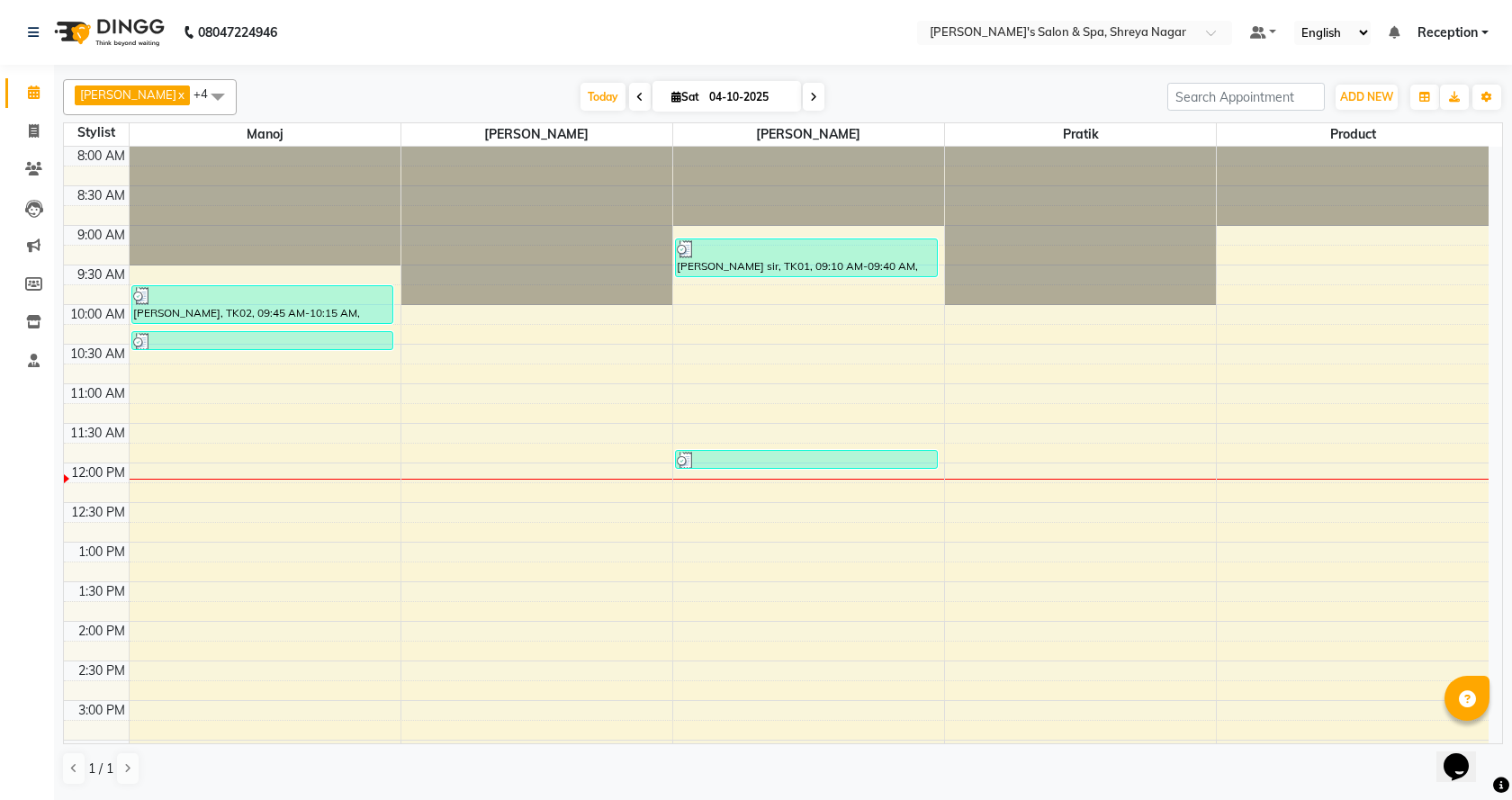
click at [636, 94] on icon at bounding box center [639, 97] width 7 height 11
type input "03-10-2025"
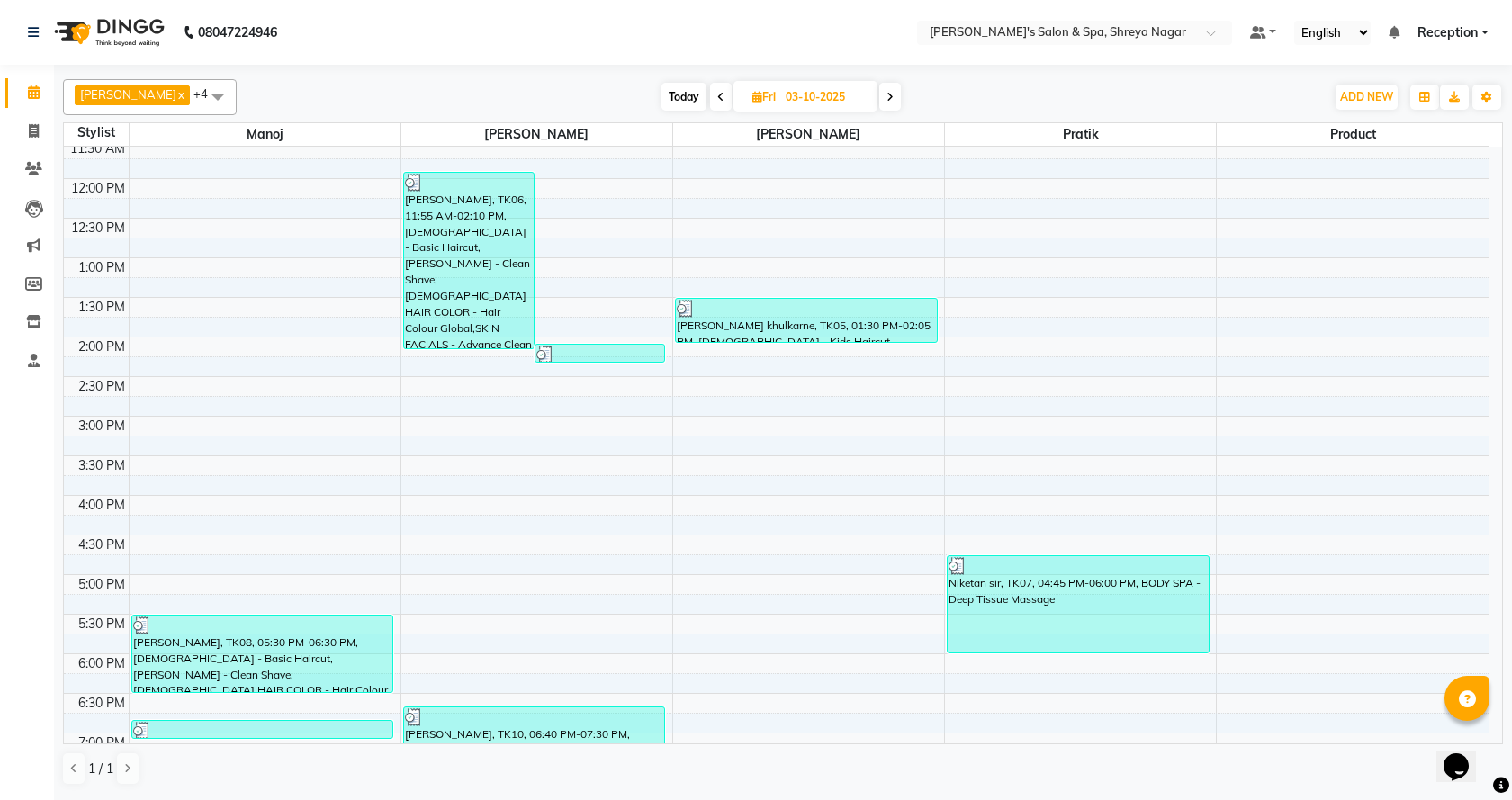
scroll to position [360, 0]
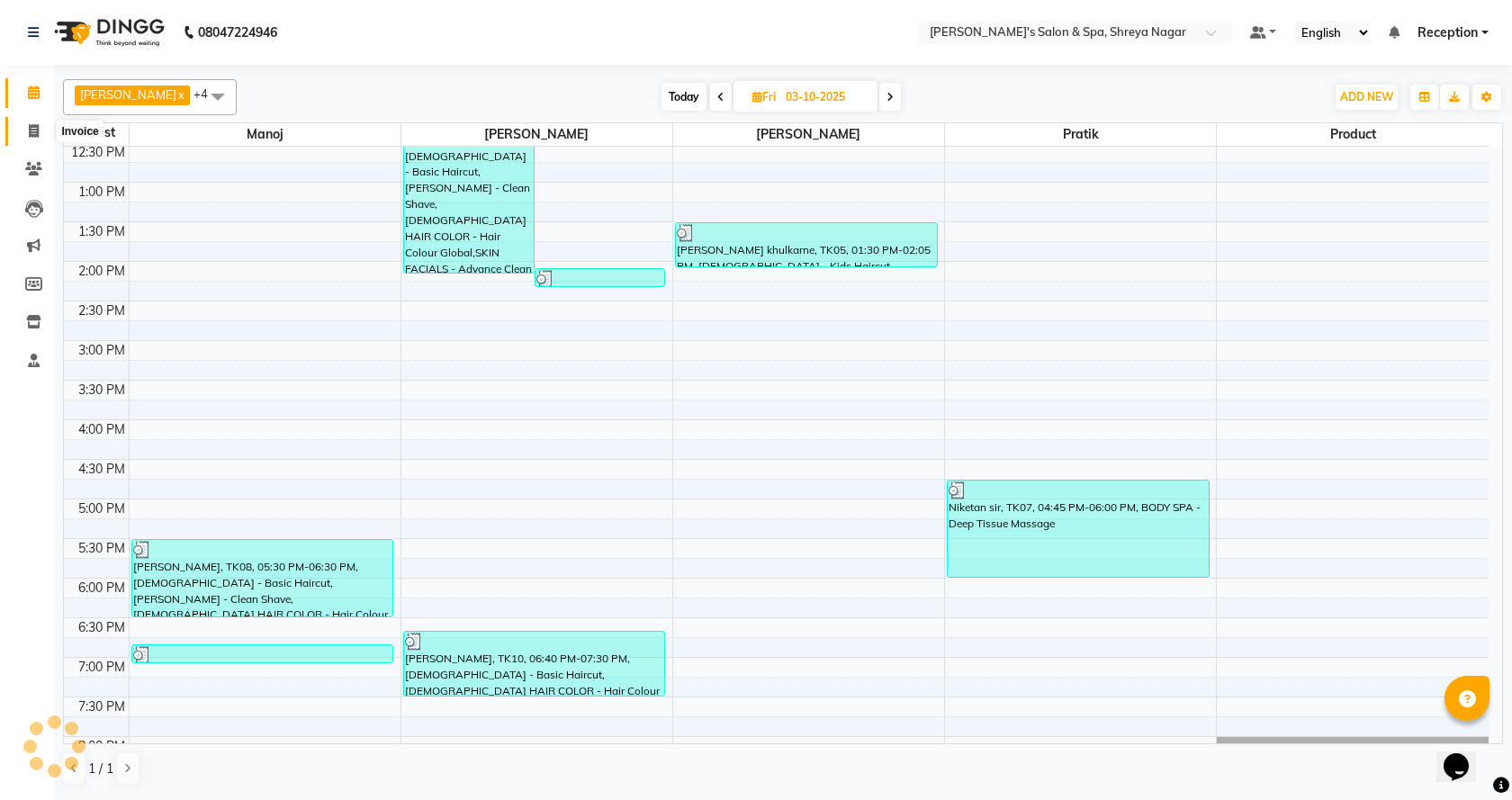
click at [29, 130] on icon at bounding box center [34, 131] width 10 height 14
select select "7591"
select select "service"
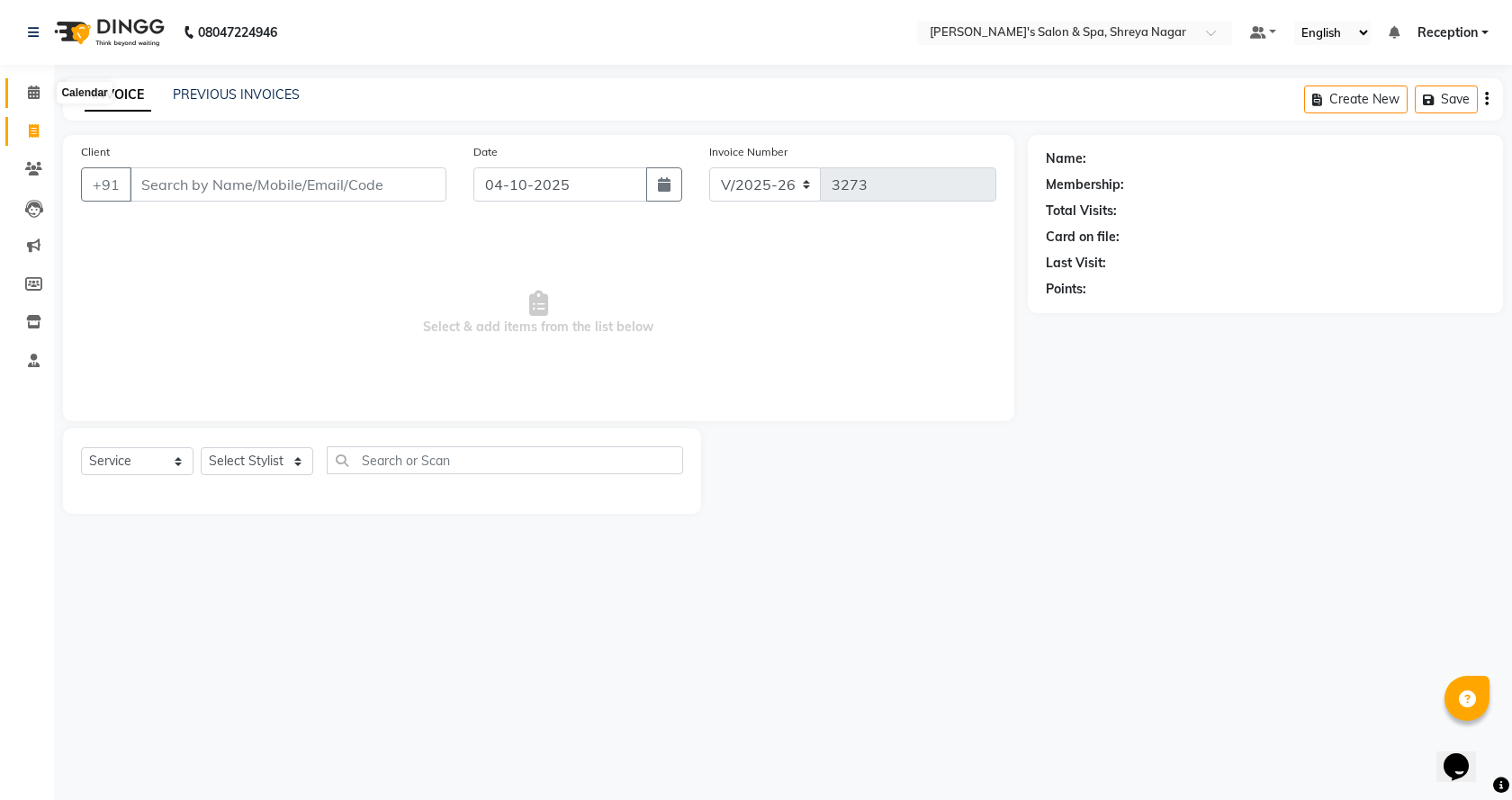
click at [32, 96] on icon at bounding box center [34, 93] width 12 height 14
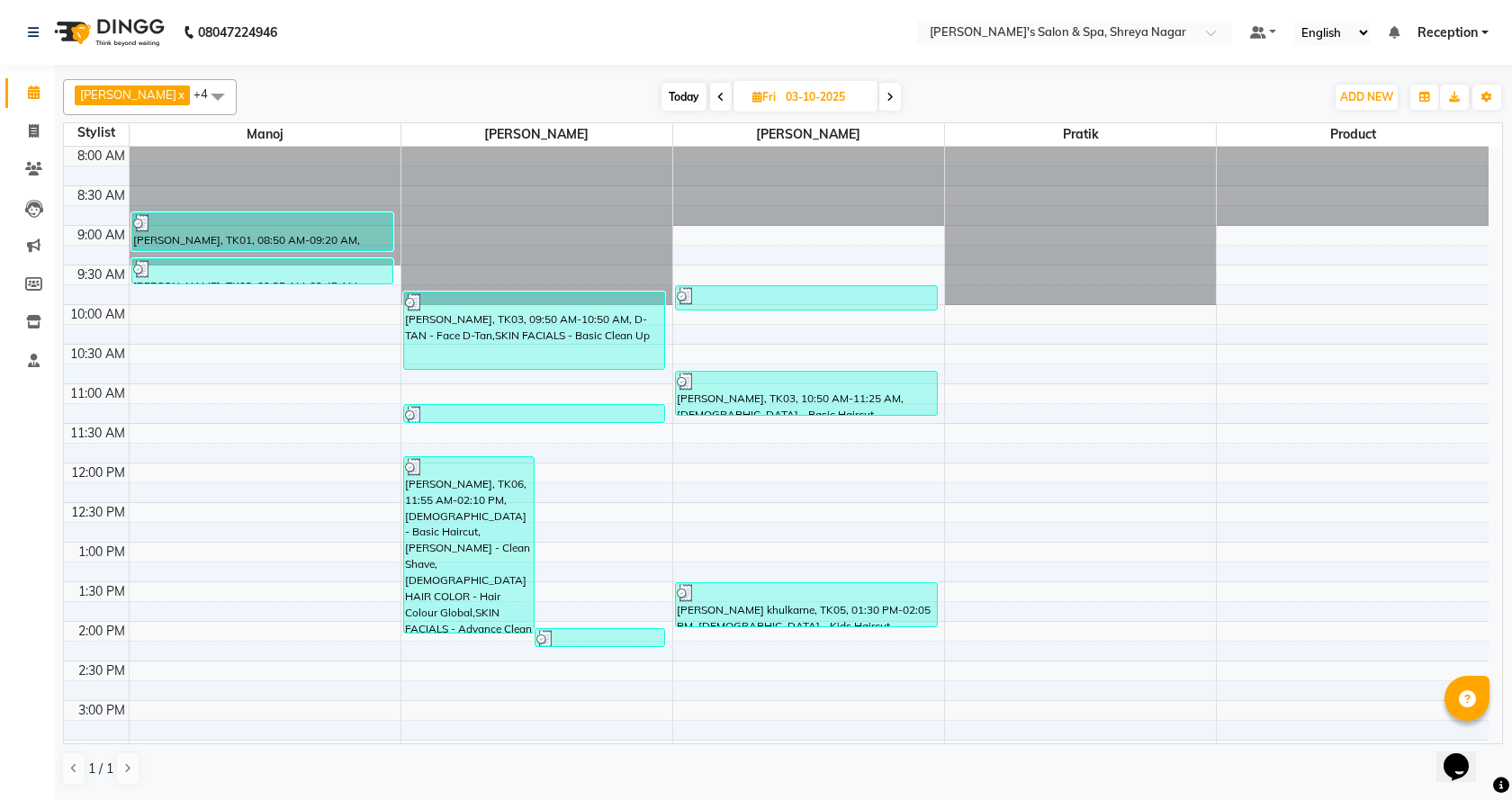
click at [880, 100] on span at bounding box center [891, 97] width 21 height 28
type input "04-10-2025"
